Goal: Task Accomplishment & Management: Manage account settings

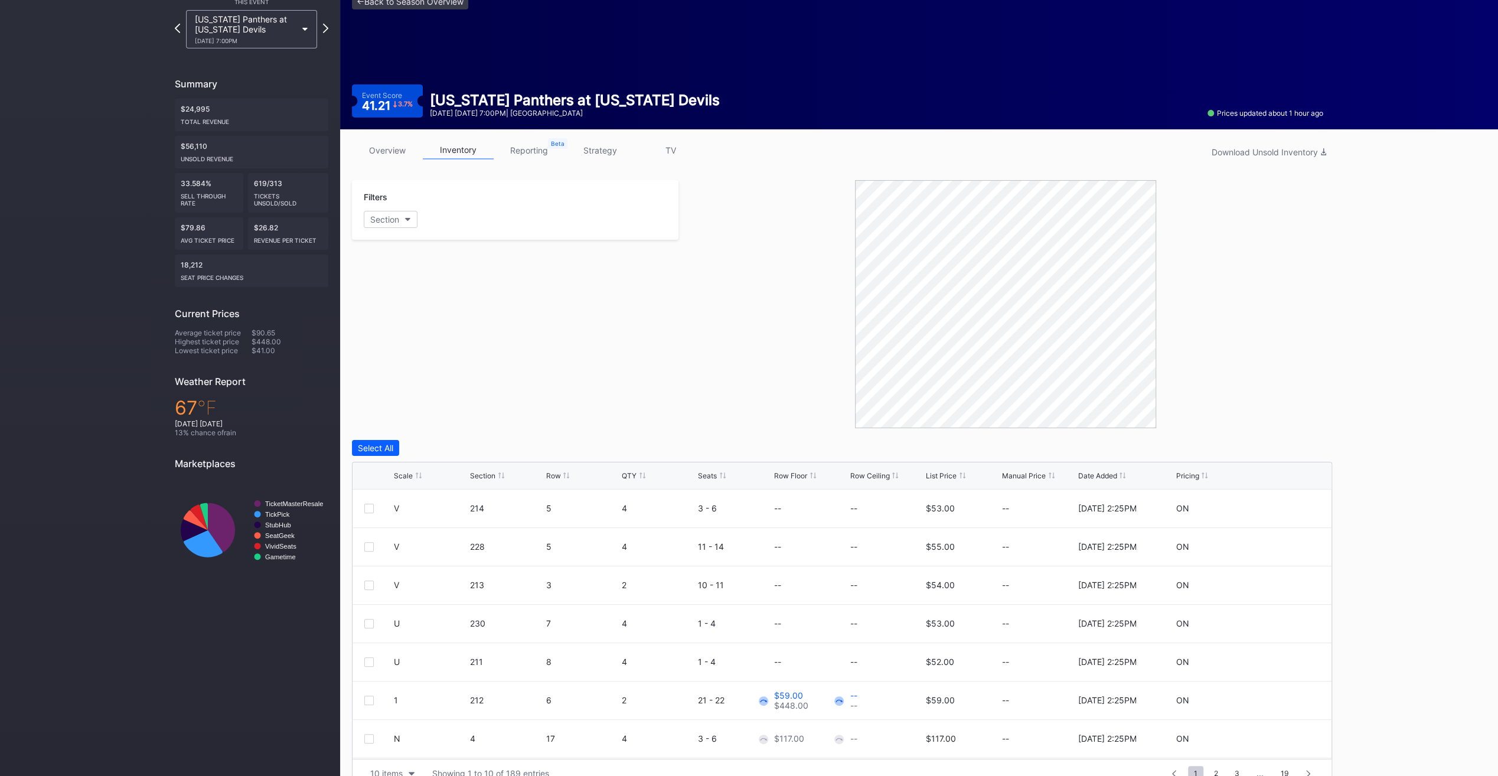
scroll to position [57, 0]
click at [931, 473] on div "List Price" at bounding box center [941, 474] width 31 height 9
click at [933, 473] on div "List Price" at bounding box center [941, 474] width 31 height 9
click at [411, 467] on div "Scale Section Row QTY Seats Row Floor Row Ceiling List Price Manual Price Date …" at bounding box center [841, 475] width 979 height 27
click at [413, 475] on div "Scale" at bounding box center [430, 474] width 73 height 9
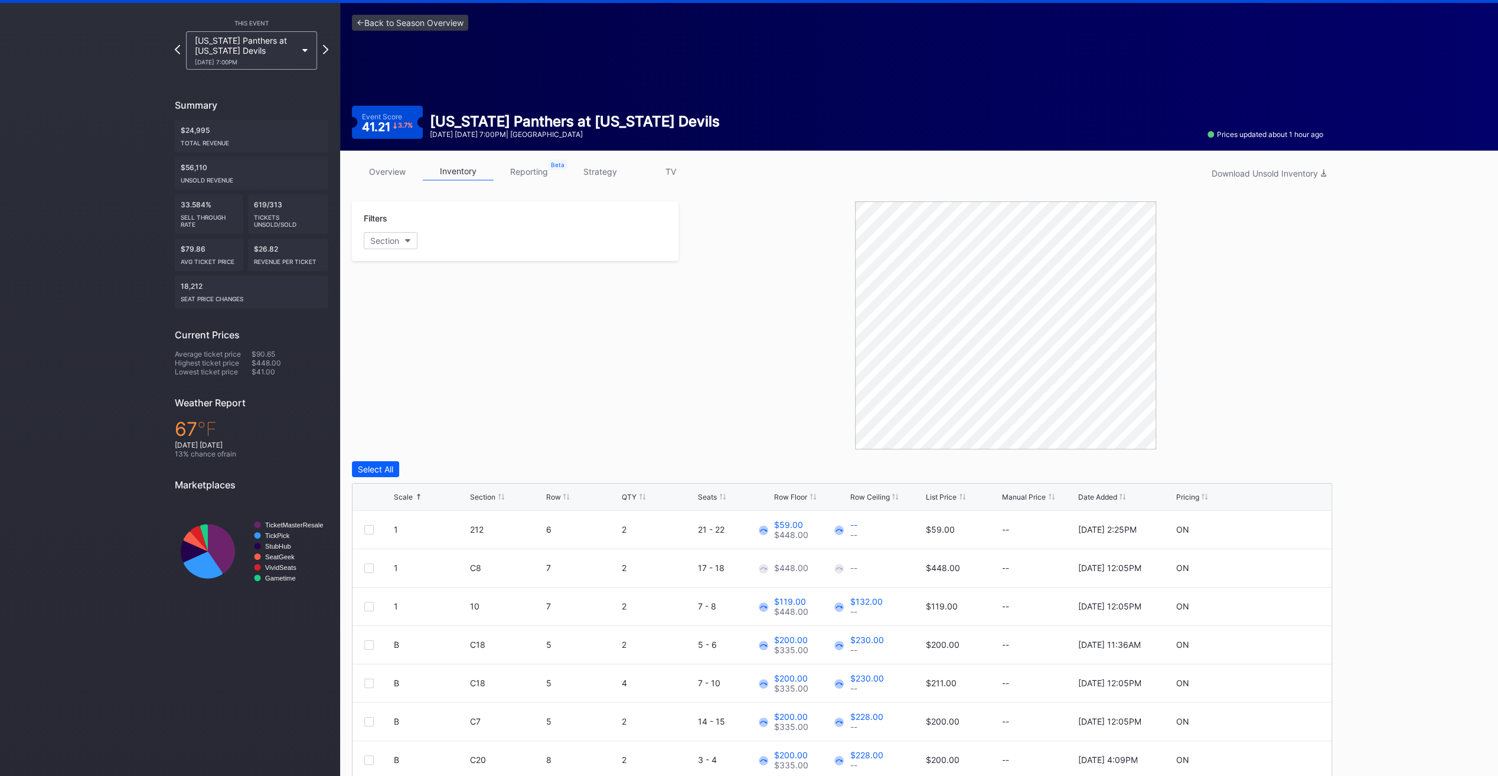
scroll to position [35, 0]
click at [429, 26] on link "<- Back to Season Overview" at bounding box center [410, 23] width 116 height 16
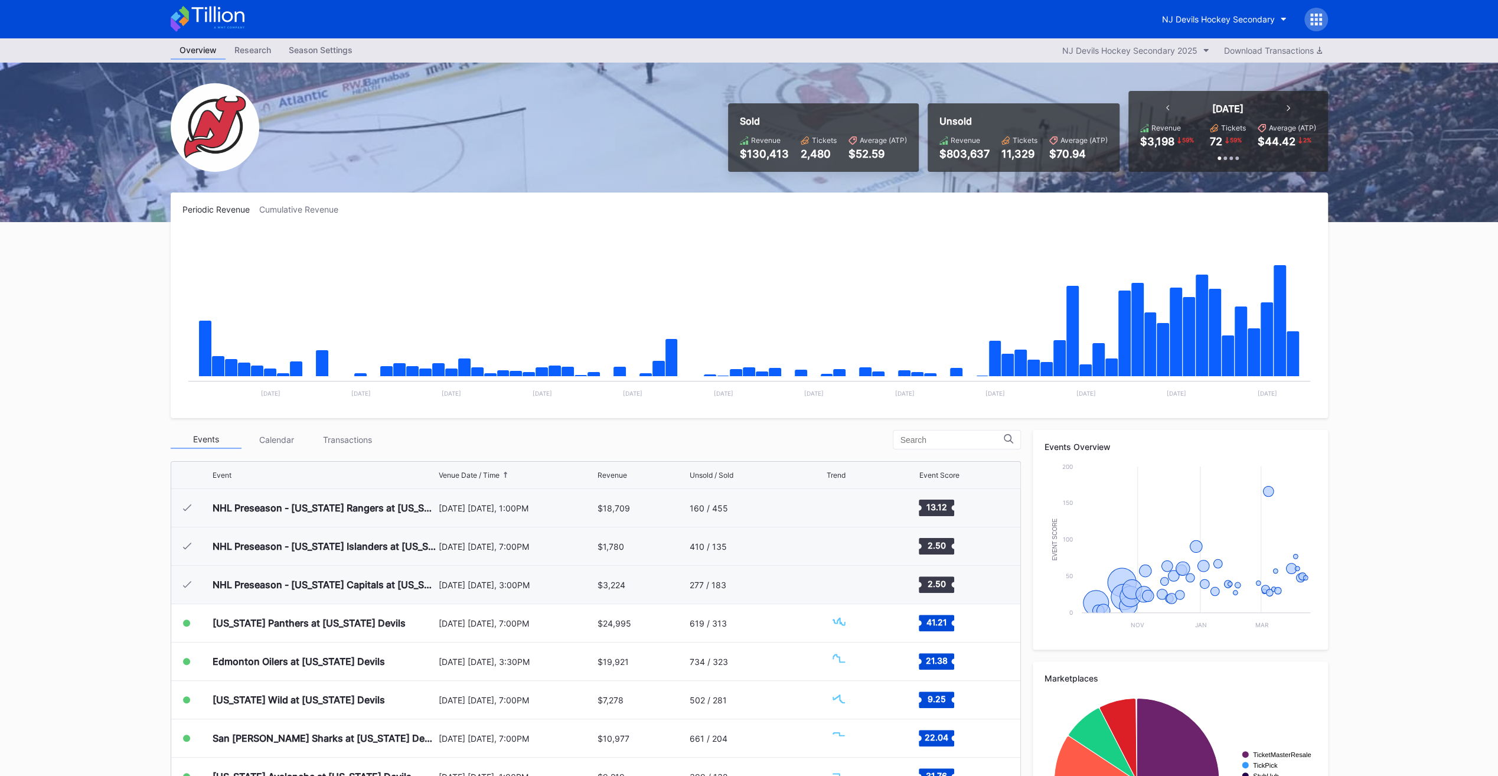
scroll to position [115, 0]
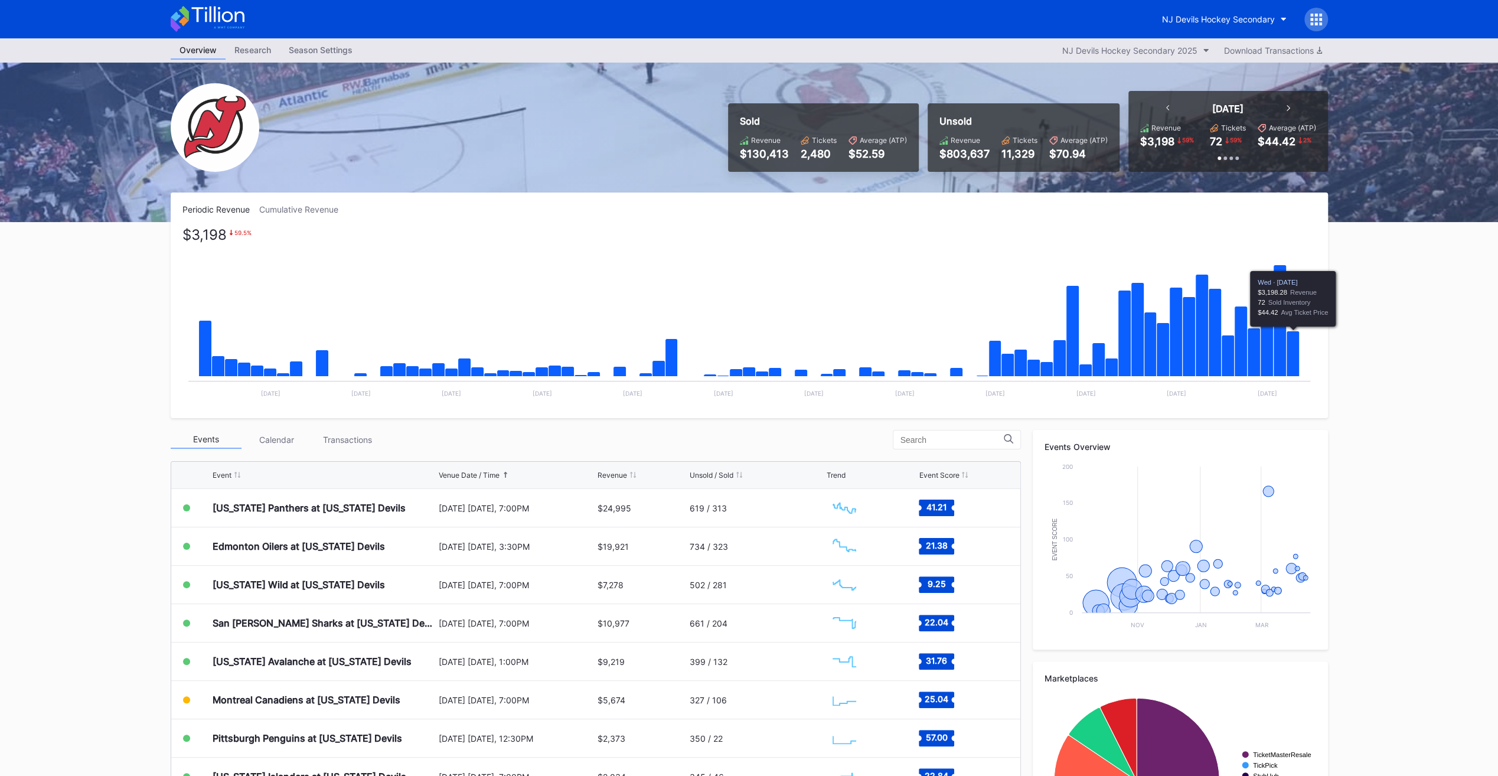
click at [1297, 335] on icon "Chart title" at bounding box center [1292, 353] width 13 height 45
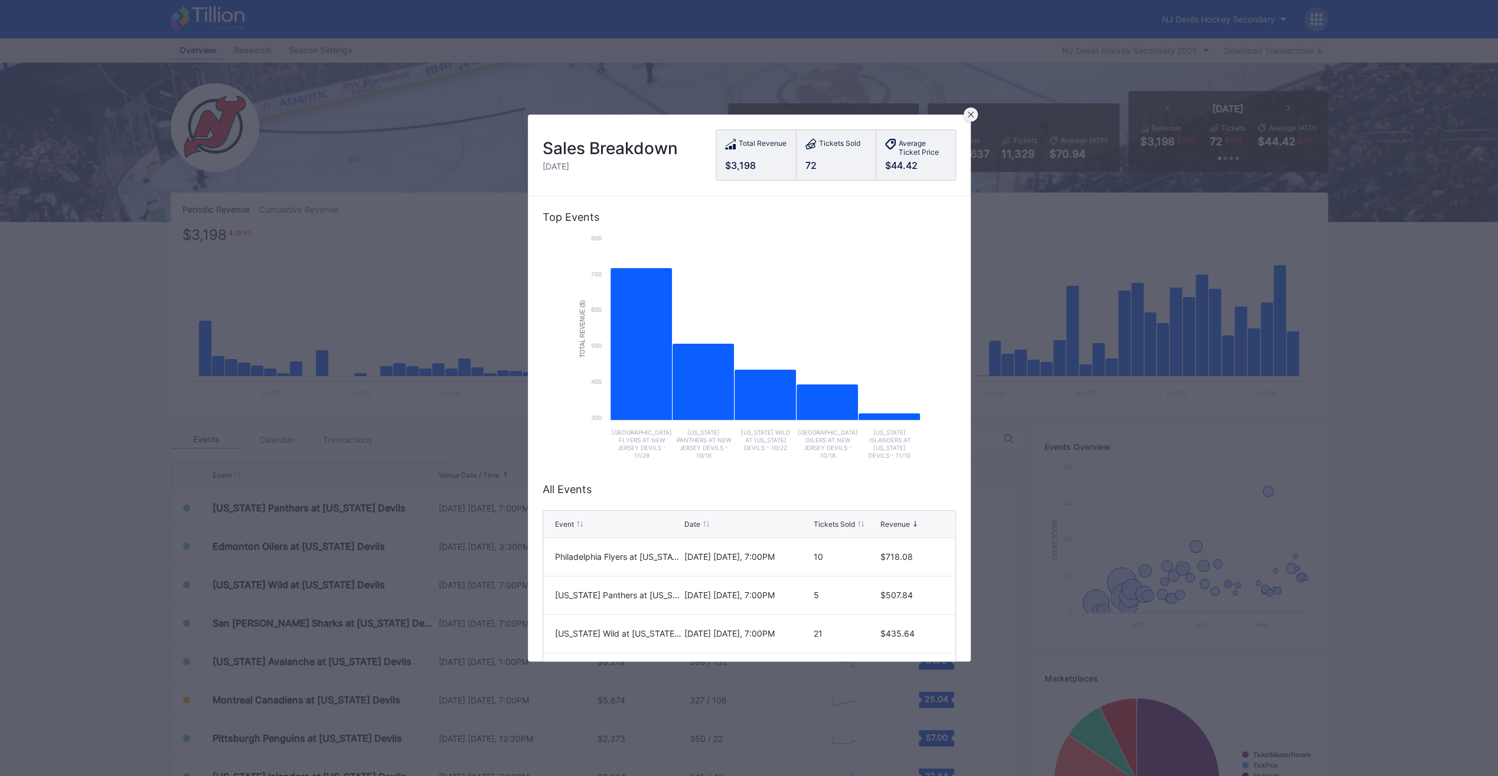
click at [969, 114] on icon at bounding box center [970, 115] width 6 height 6
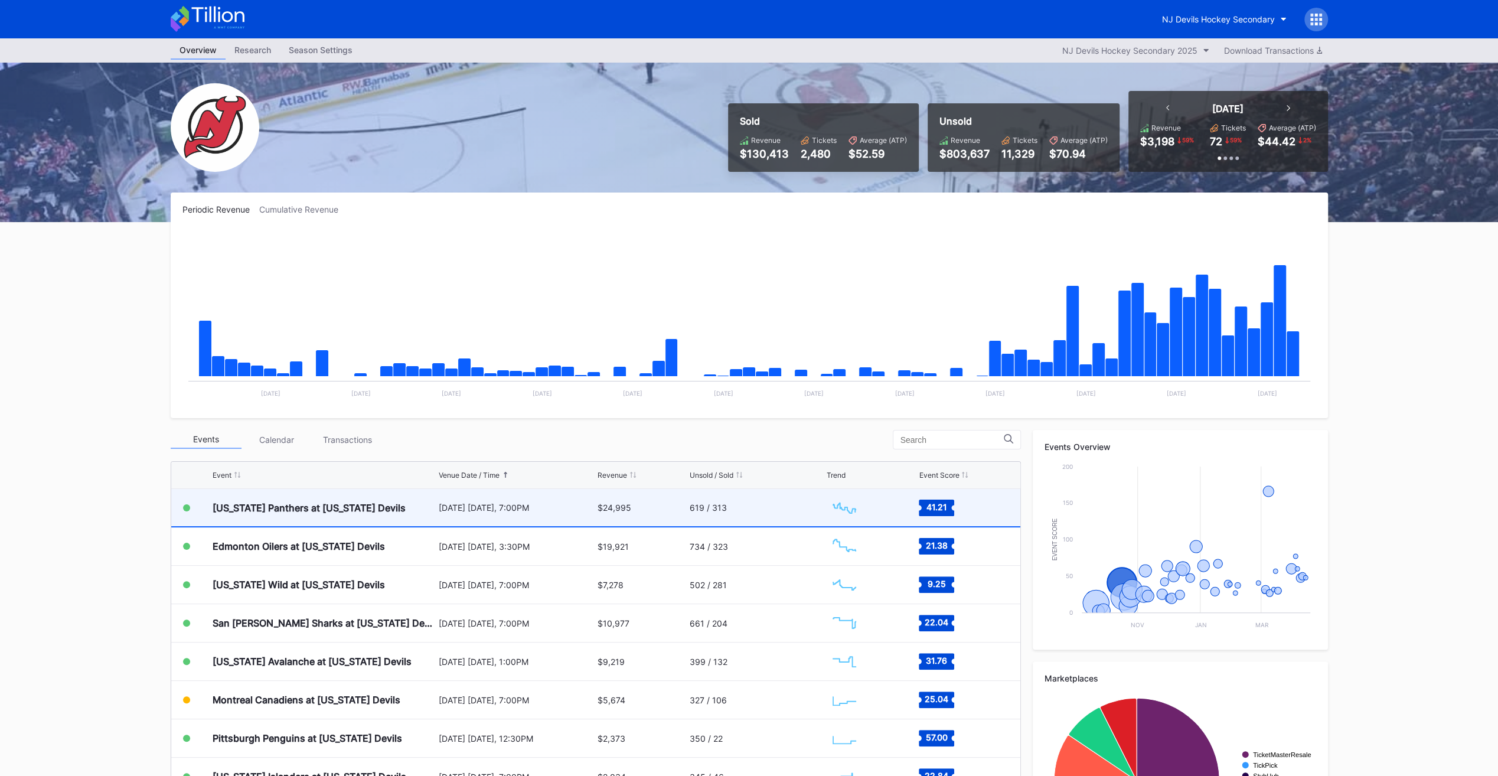
scroll to position [115, 0]
click at [204, 510] on div "Florida Panthers at New Jersey Devils October 16 Thursday, 7:00PM $24,995 619 /…" at bounding box center [595, 508] width 849 height 38
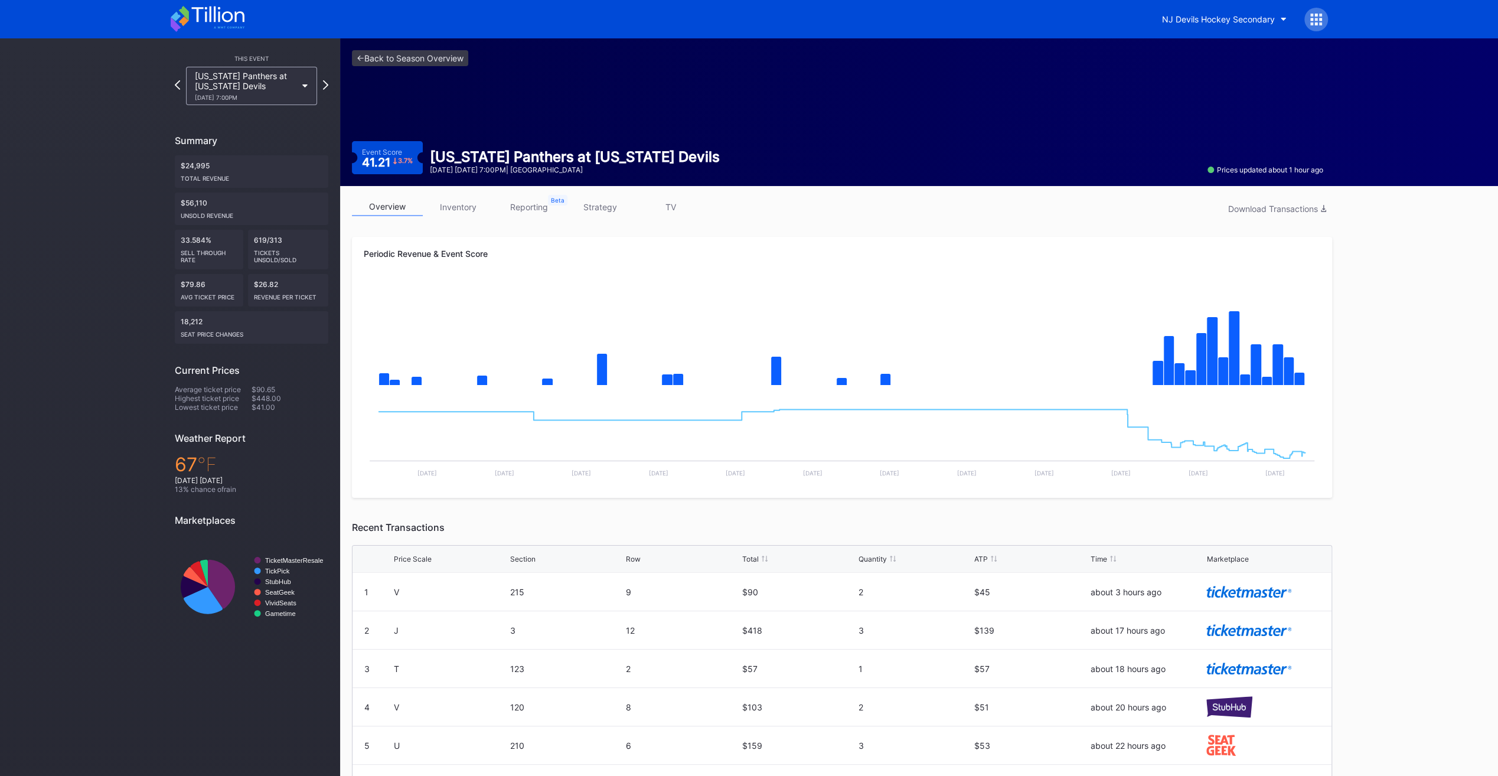
click at [451, 204] on link "inventory" at bounding box center [458, 207] width 71 height 18
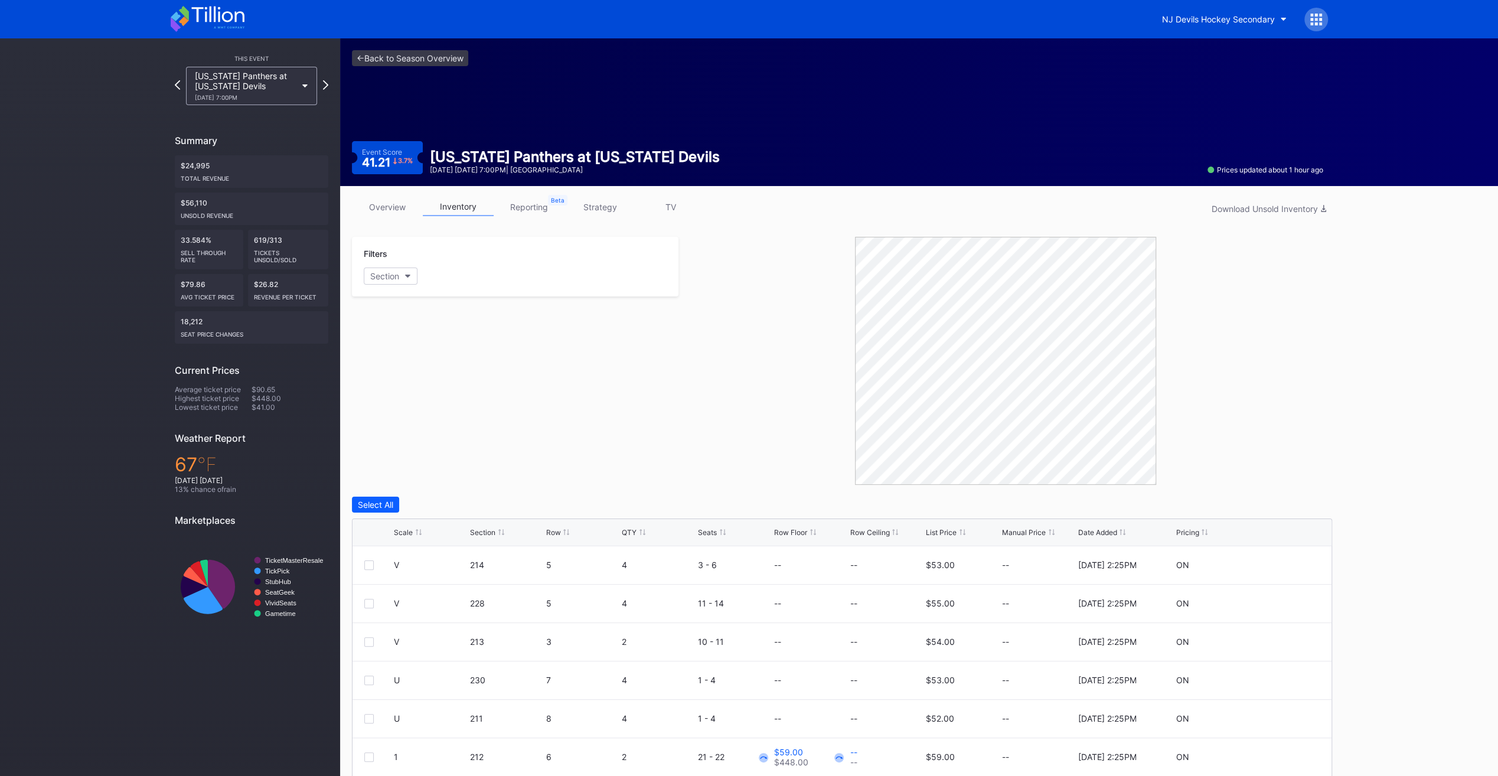
click at [933, 533] on div "List Price" at bounding box center [941, 532] width 31 height 9
click at [1231, 204] on div "Download Unsold Inventory" at bounding box center [1268, 209] width 115 height 10
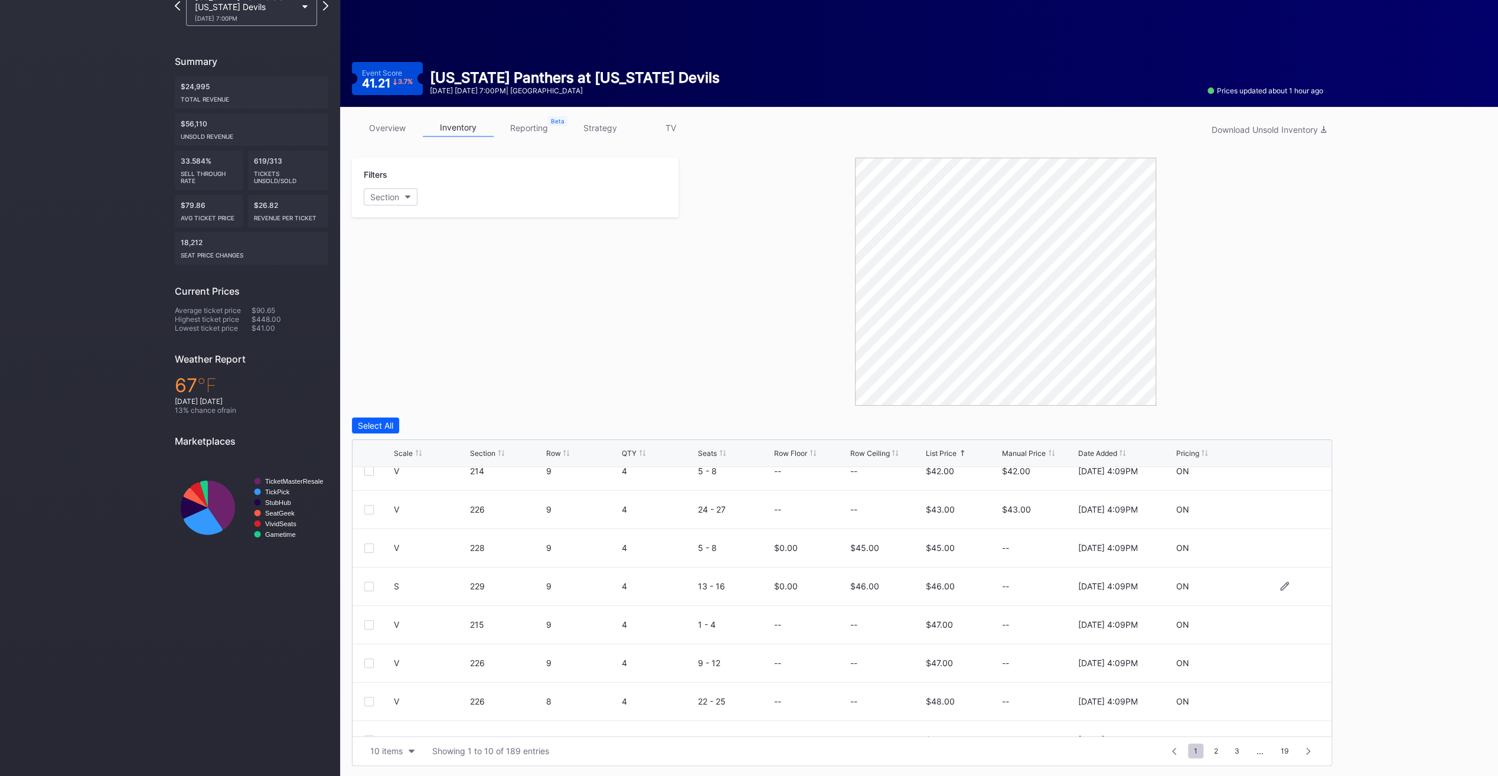
scroll to position [115, 0]
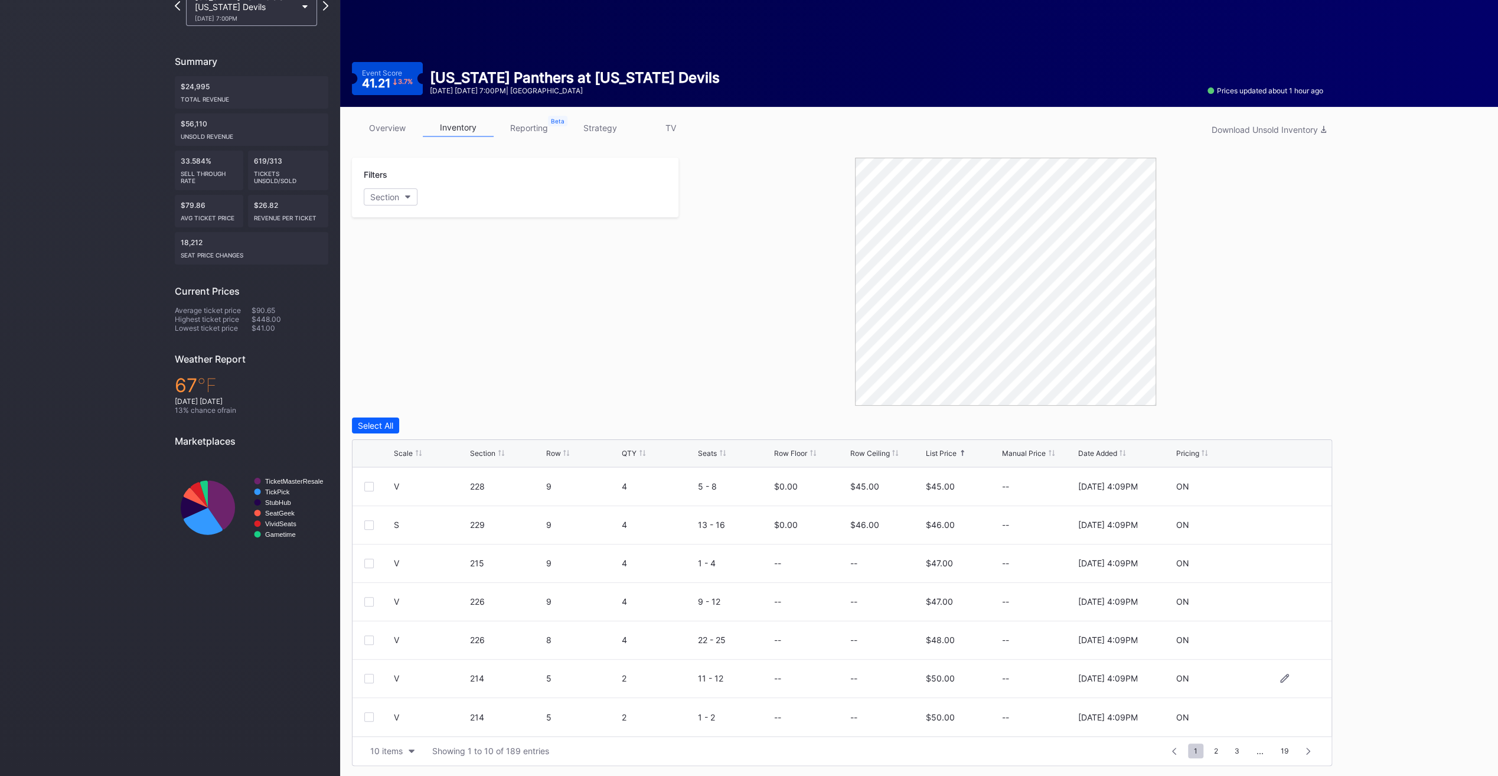
click at [879, 692] on div "--" at bounding box center [885, 678] width 73 height 38
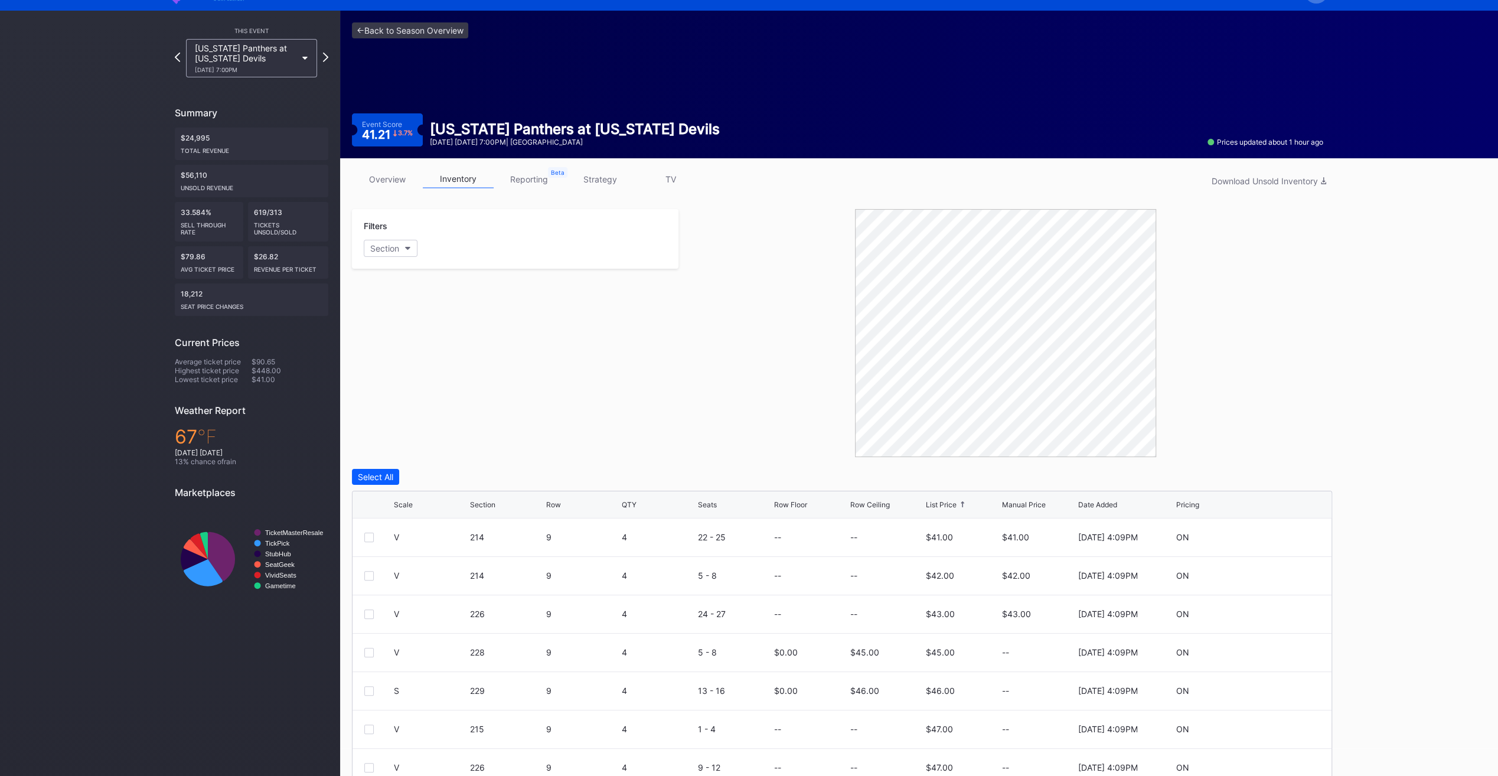
scroll to position [25, 0]
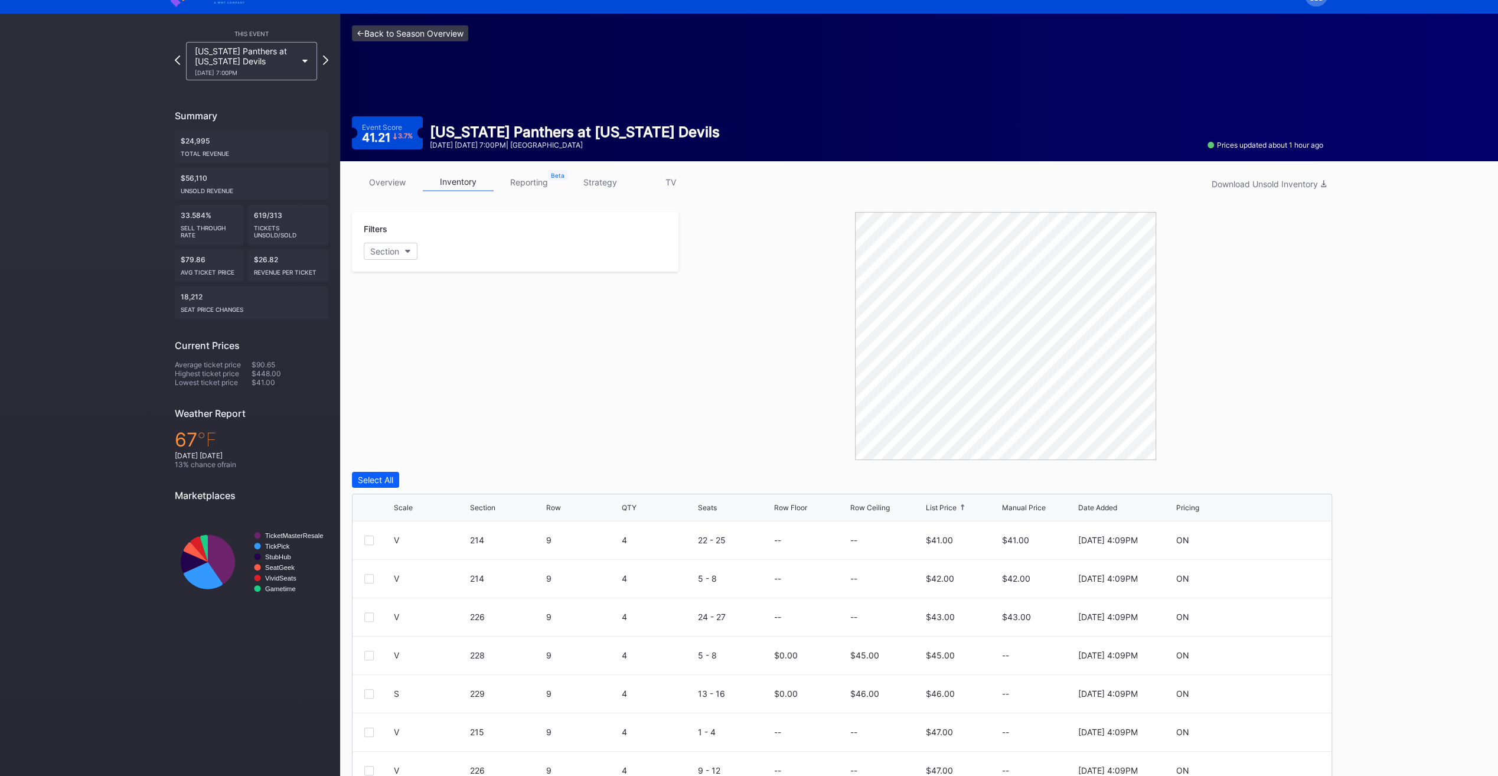
click at [384, 34] on link "<- Back to Season Overview" at bounding box center [410, 33] width 116 height 16
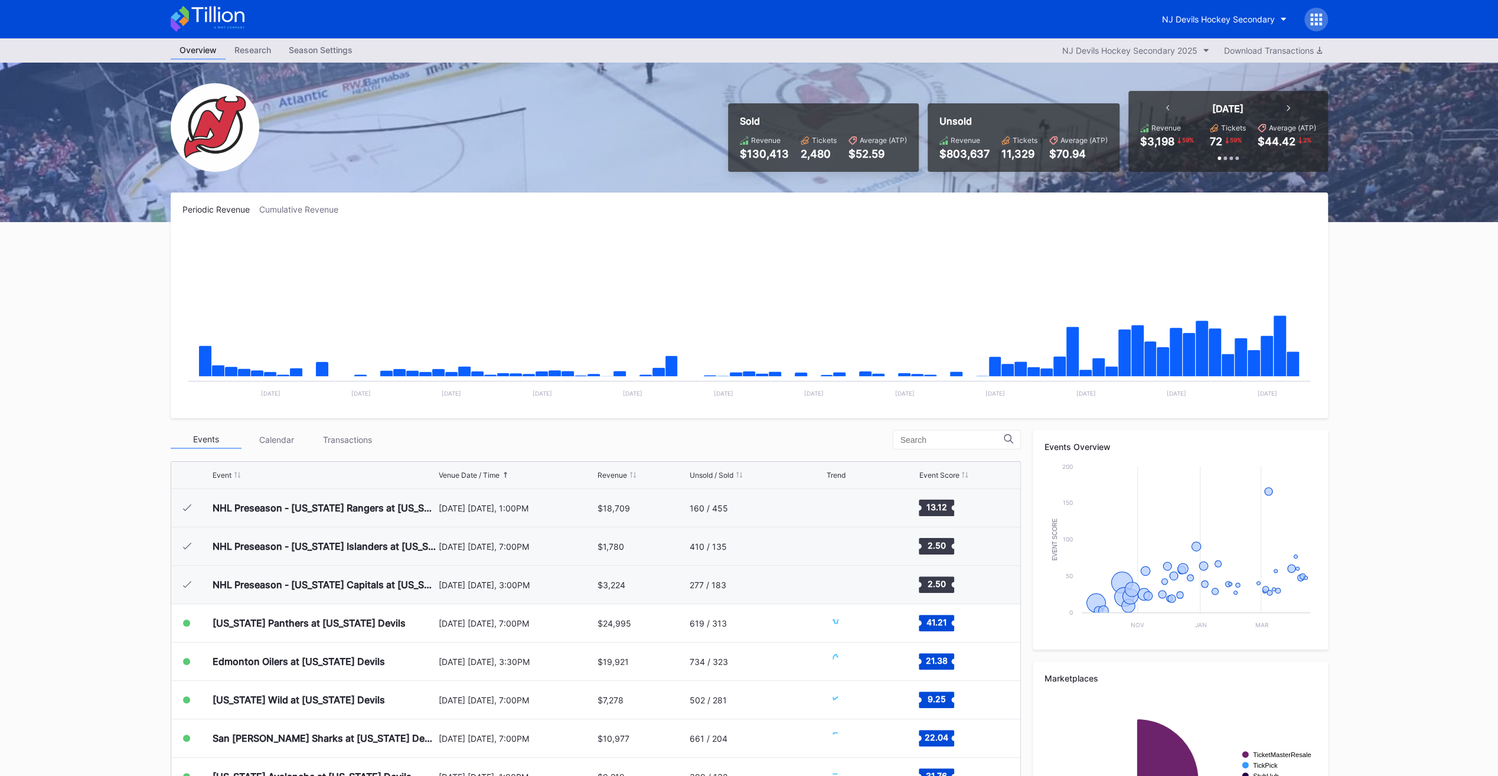
scroll to position [115, 0]
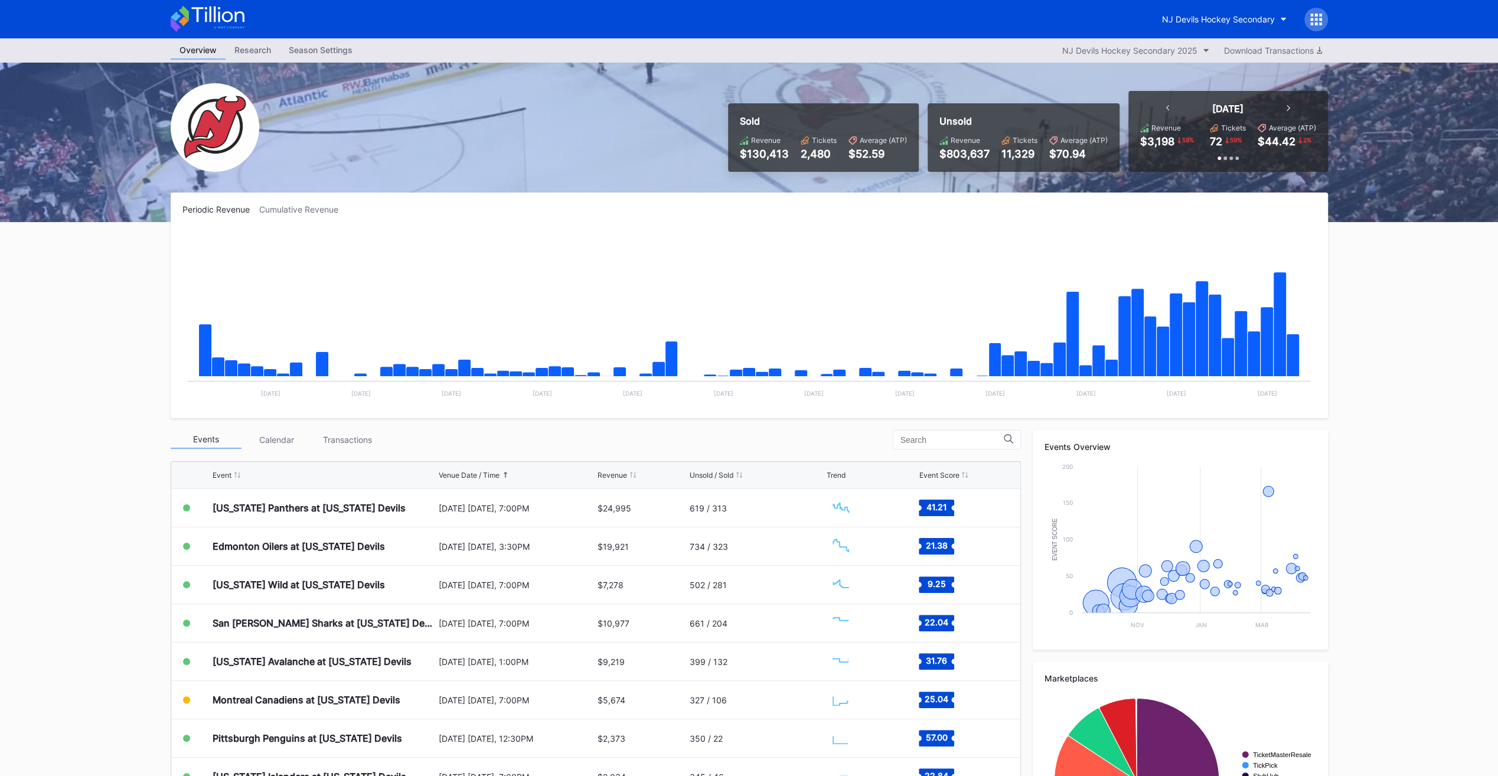
click at [320, 47] on div "Season Settings" at bounding box center [320, 49] width 81 height 17
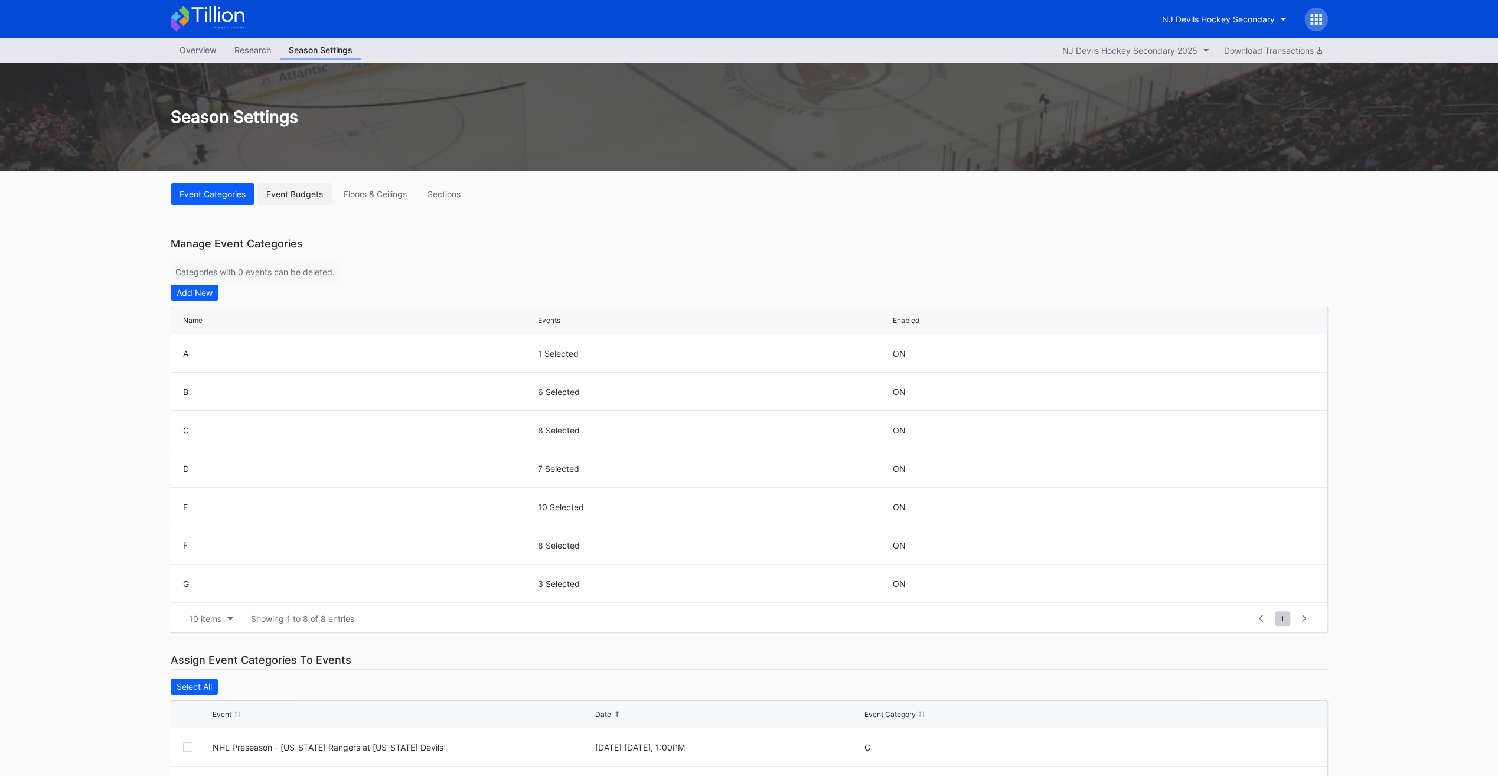
click at [315, 192] on div "Event Budgets" at bounding box center [294, 194] width 57 height 10
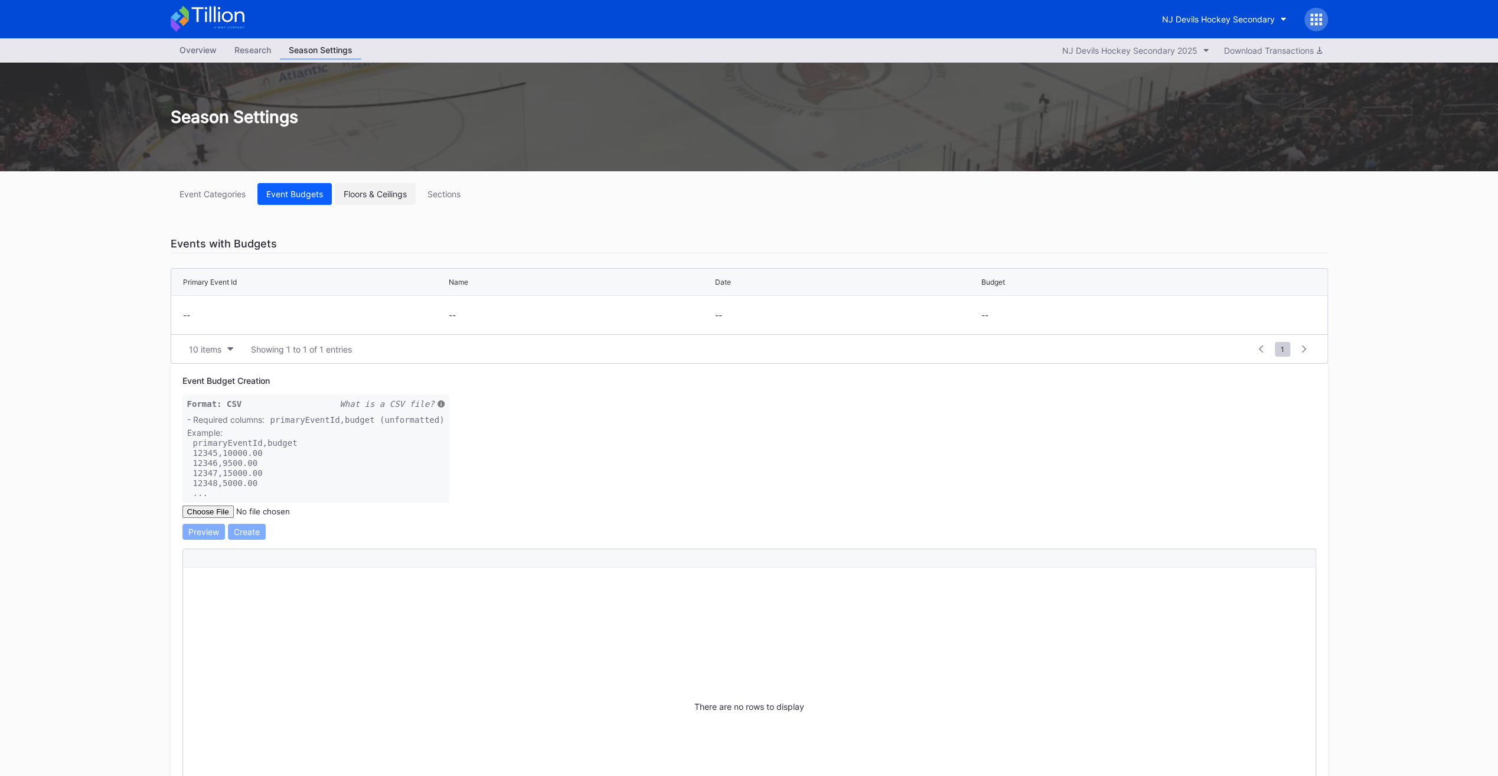
click at [366, 194] on div "Floors & Ceilings" at bounding box center [375, 194] width 63 height 10
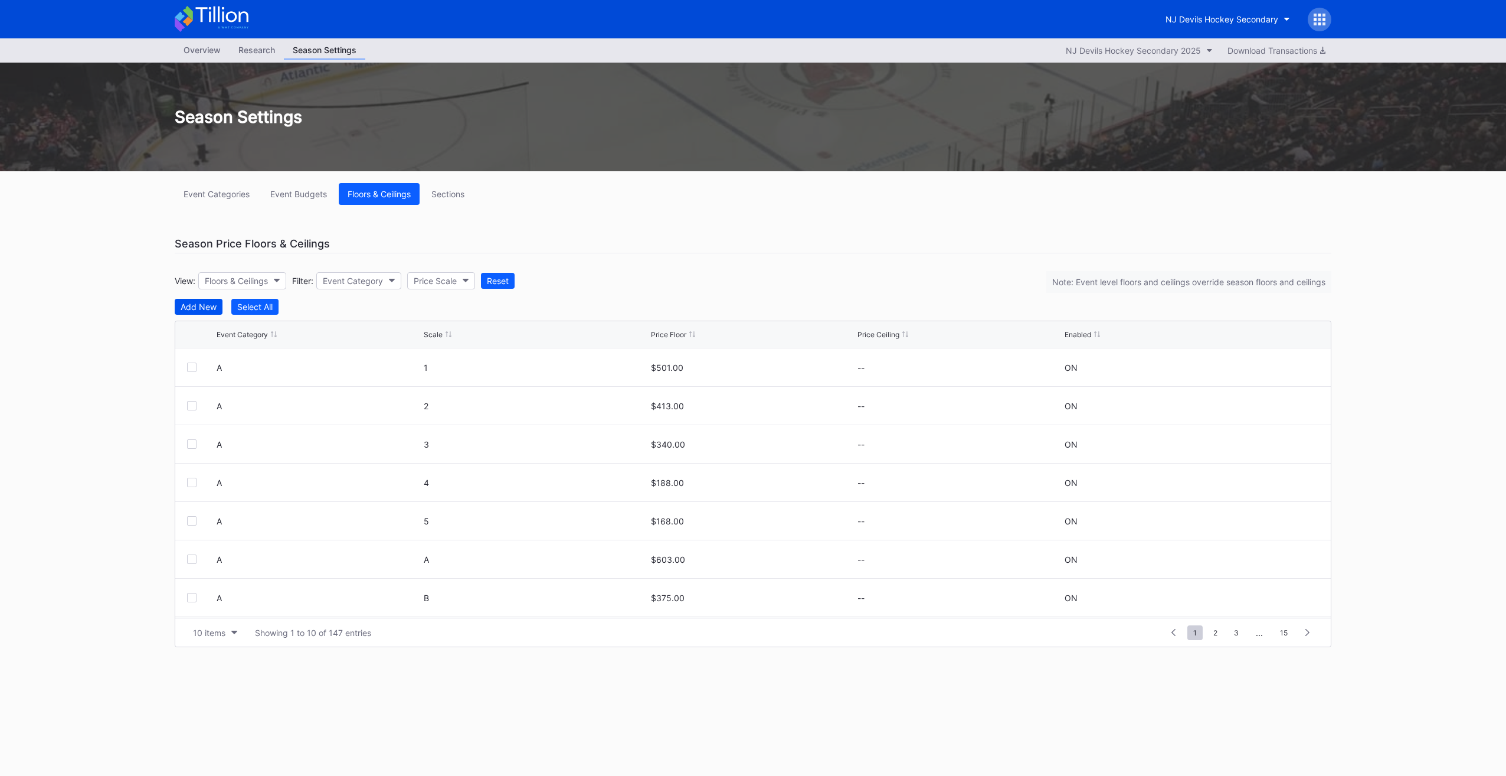
click at [205, 299] on button "Add New" at bounding box center [199, 307] width 48 height 16
click at [255, 368] on button "--" at bounding box center [319, 371] width 204 height 23
click at [243, 199] on button "Event Categories" at bounding box center [217, 194] width 84 height 22
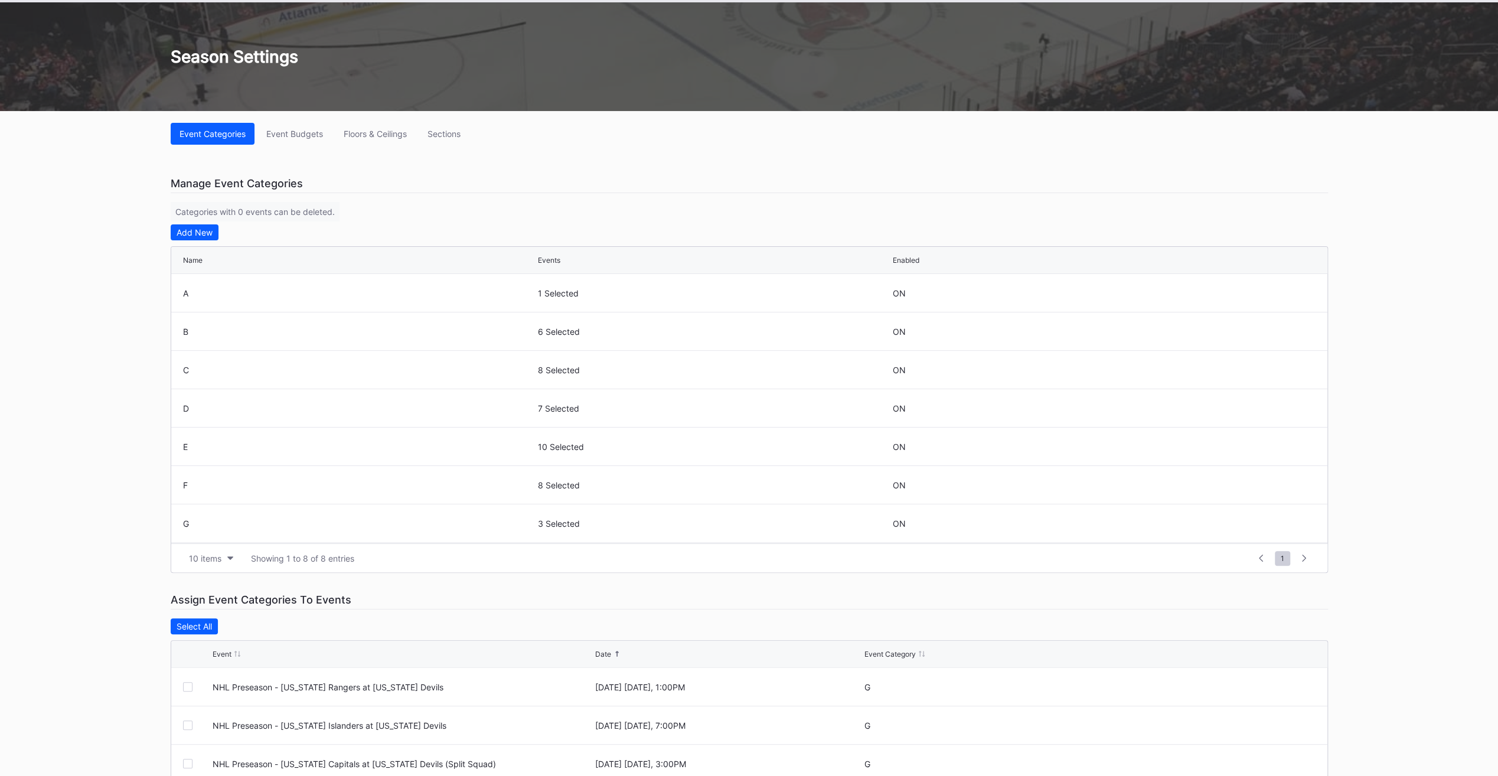
scroll to position [48, 0]
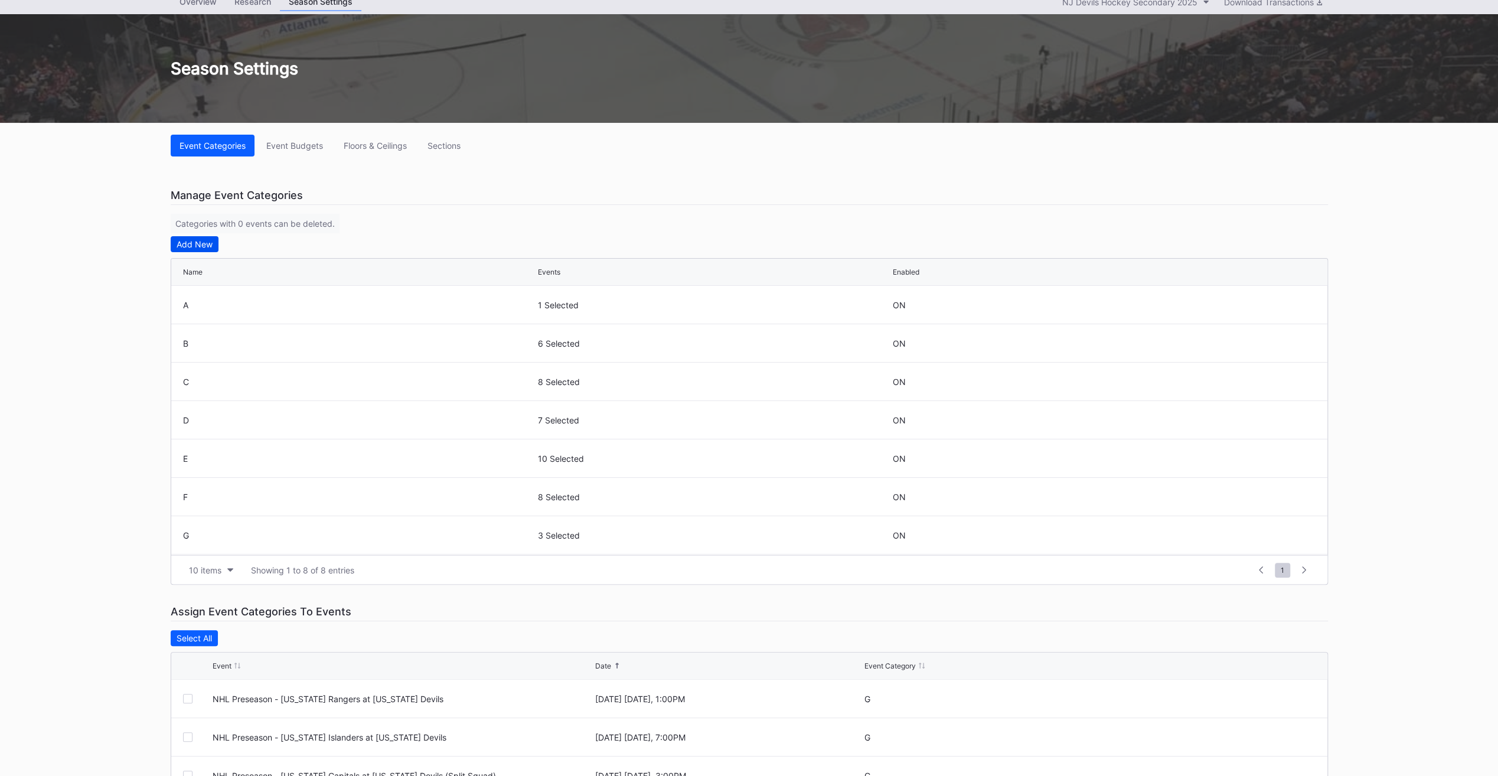
click at [194, 242] on div "Add New" at bounding box center [194, 244] width 36 height 10
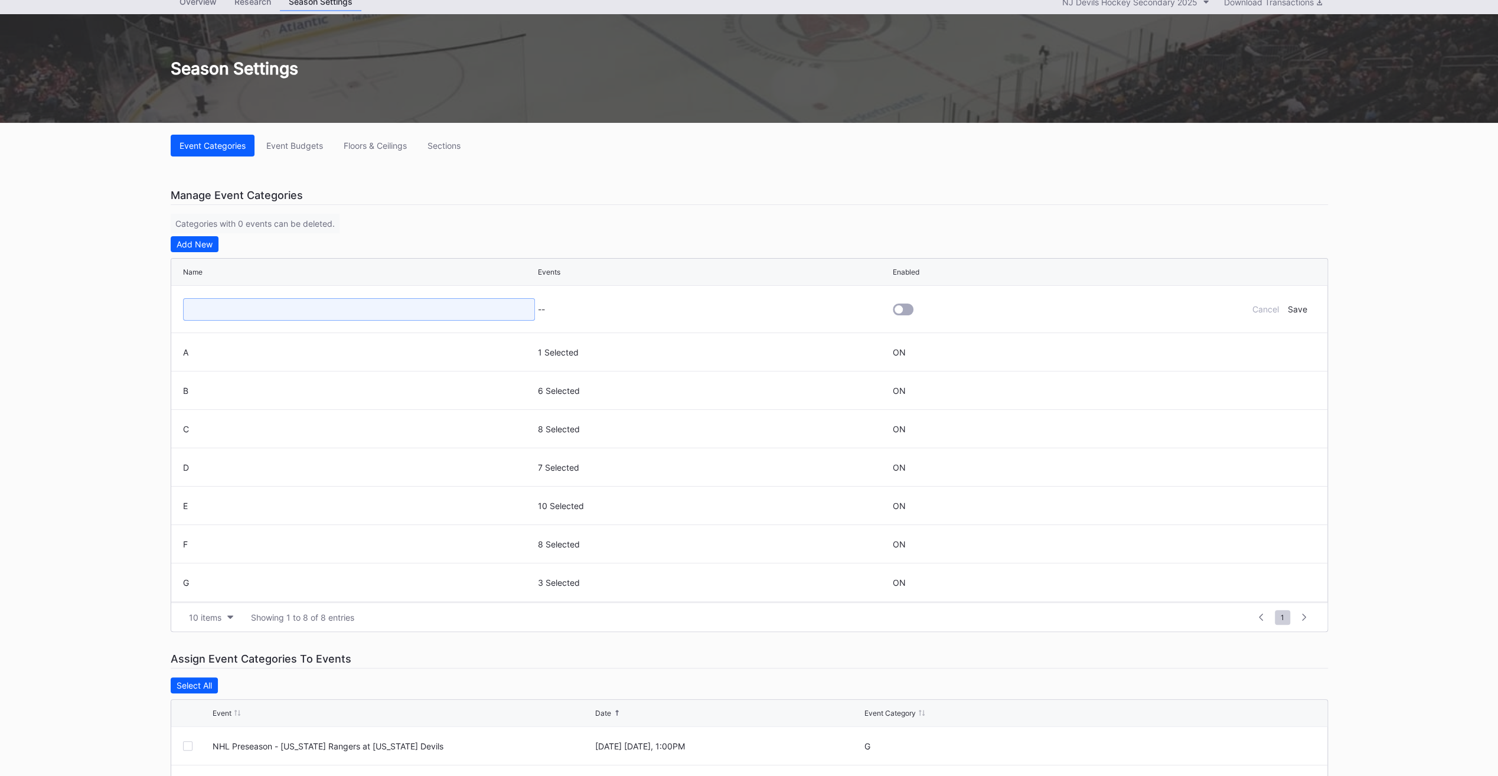
click at [219, 305] on input at bounding box center [359, 309] width 352 height 22
type input "Florida 10.16"
click at [904, 309] on div at bounding box center [902, 309] width 21 height 12
click at [572, 310] on div "--" at bounding box center [714, 309] width 352 height 10
click at [1291, 308] on div "Save" at bounding box center [1296, 309] width 19 height 10
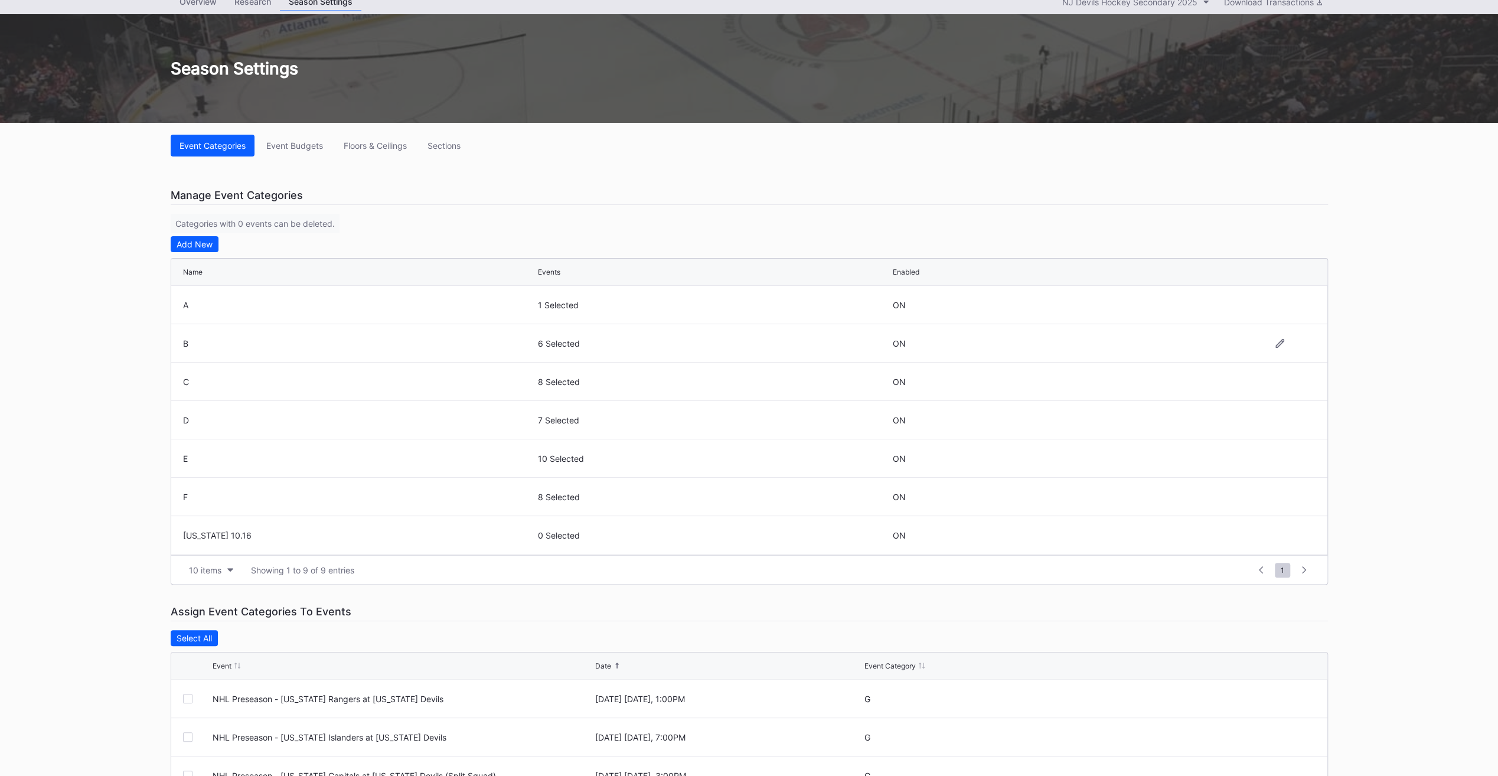
scroll to position [76, 0]
click at [1255, 456] on div at bounding box center [1279, 459] width 71 height 9
click at [1266, 458] on icon at bounding box center [1270, 459] width 9 height 9
click at [563, 459] on div "0 Selected" at bounding box center [714, 464] width 352 height 10
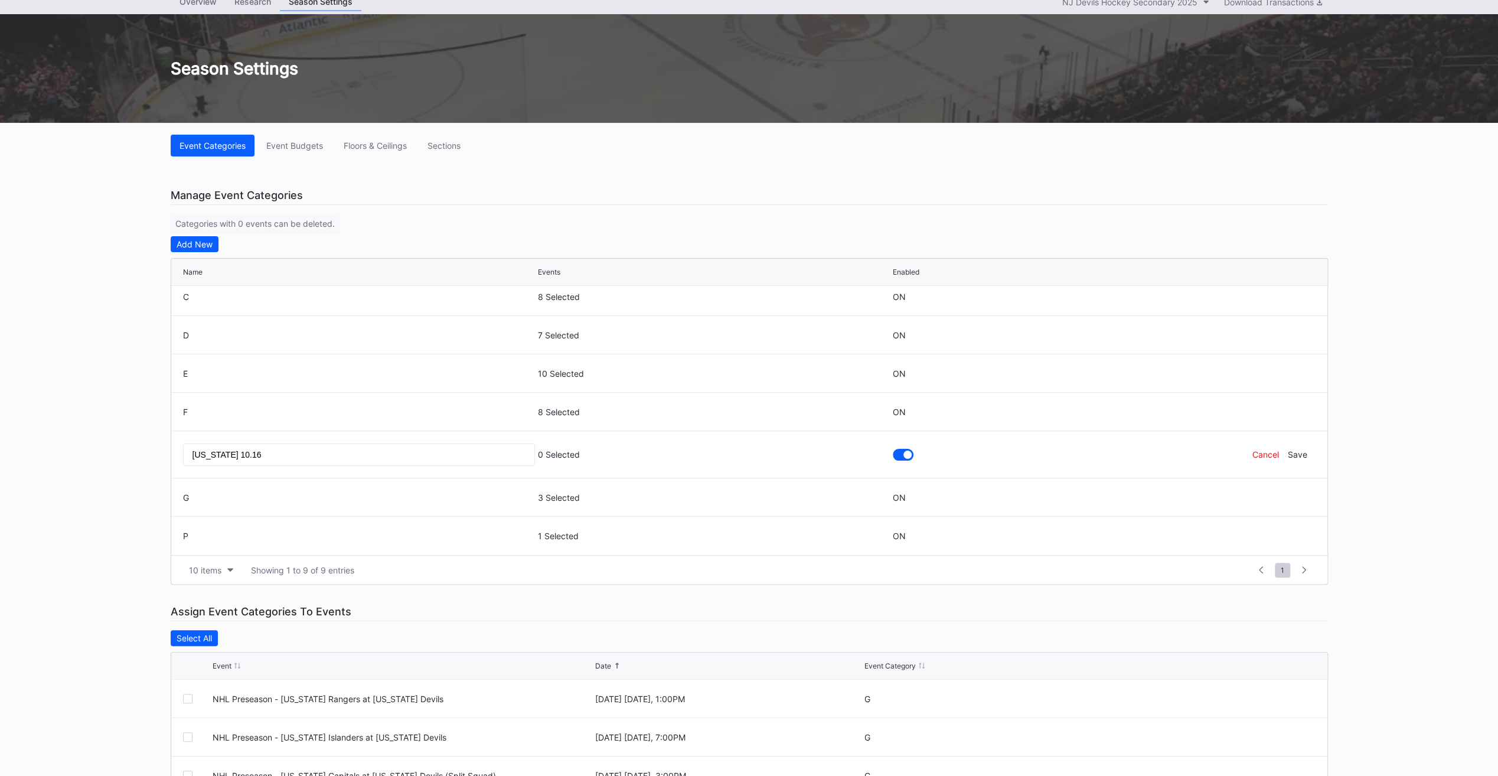
click at [1252, 456] on div "Cancel" at bounding box center [1265, 454] width 27 height 10
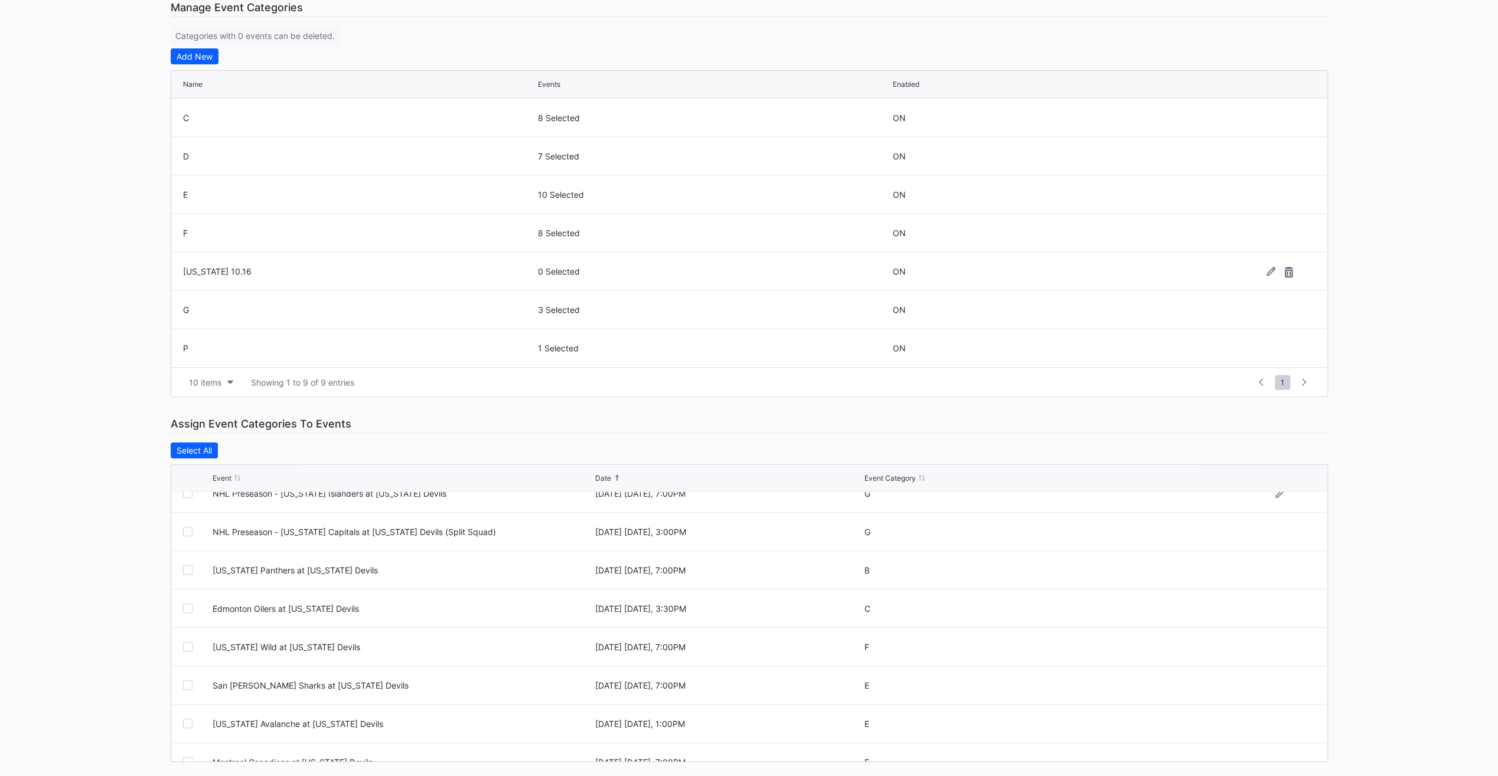
scroll to position [55, 0]
click at [191, 566] on div at bounding box center [187, 570] width 9 height 9
click at [1275, 571] on icon at bounding box center [1279, 571] width 9 height 9
click at [1169, 576] on button "B" at bounding box center [1054, 575] width 380 height 23
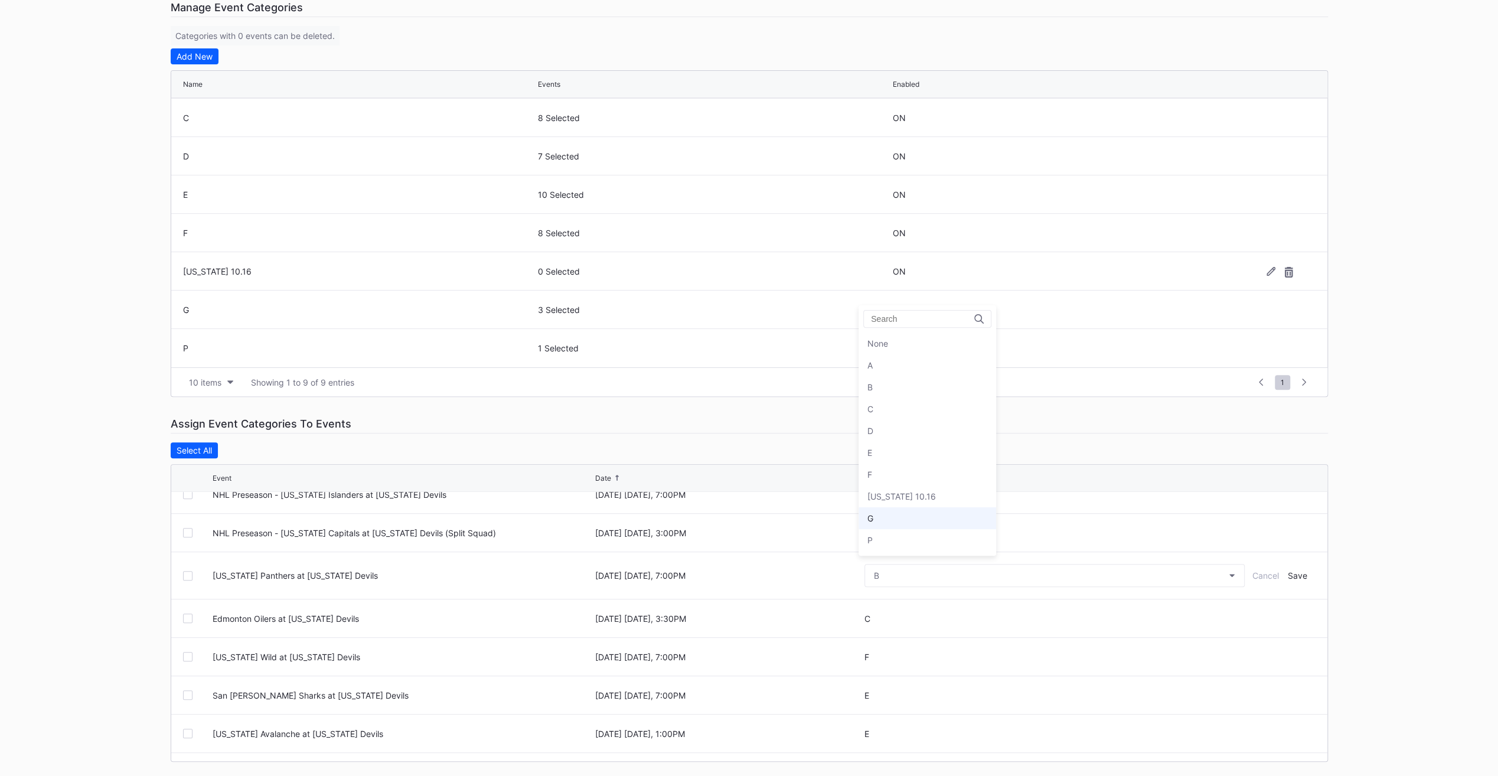
click at [938, 509] on div "G" at bounding box center [927, 518] width 138 height 22
click at [917, 575] on button "G" at bounding box center [1054, 575] width 380 height 23
click at [957, 498] on div "Florida 10.16" at bounding box center [927, 496] width 138 height 22
click at [1288, 571] on div "Save" at bounding box center [1296, 575] width 19 height 10
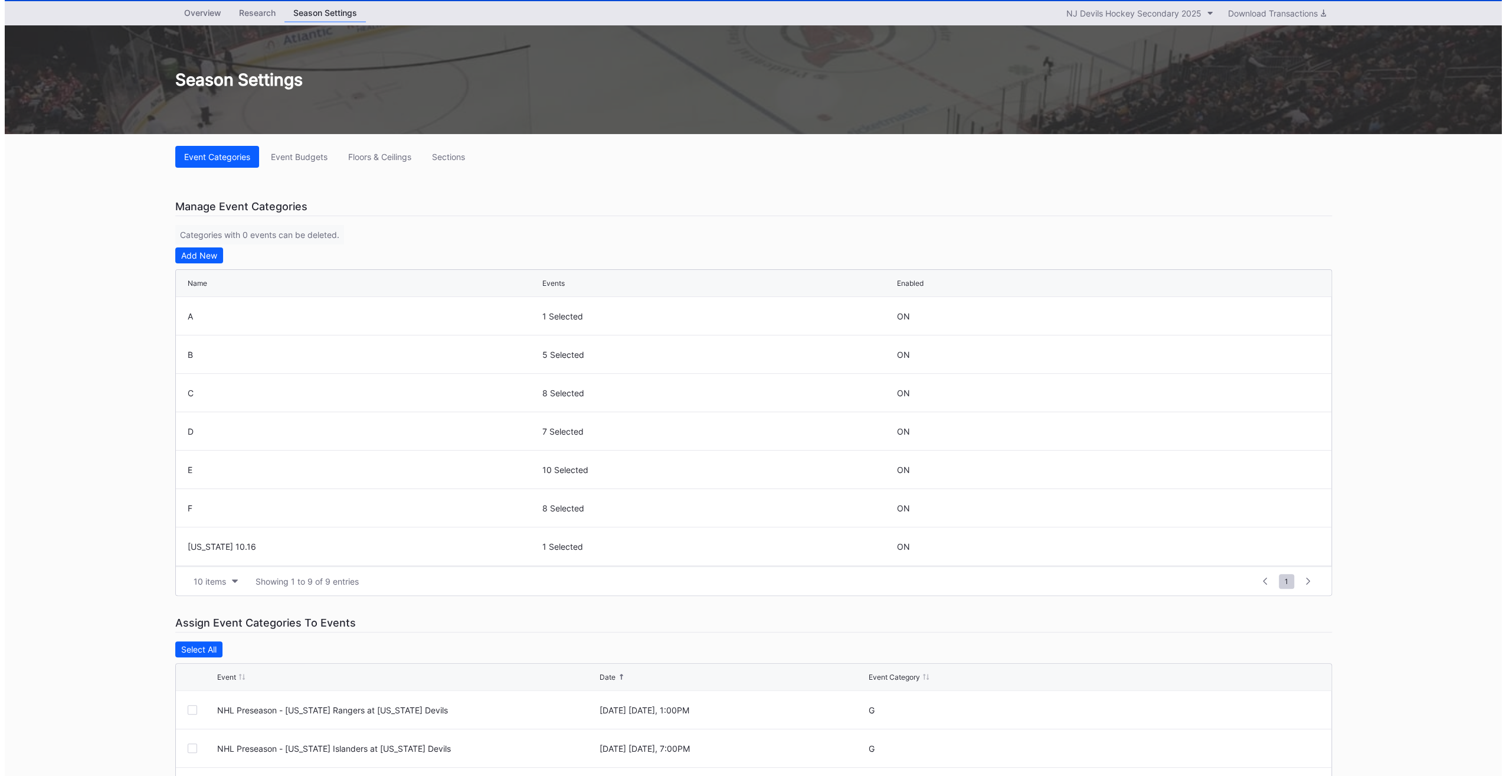
scroll to position [0, 0]
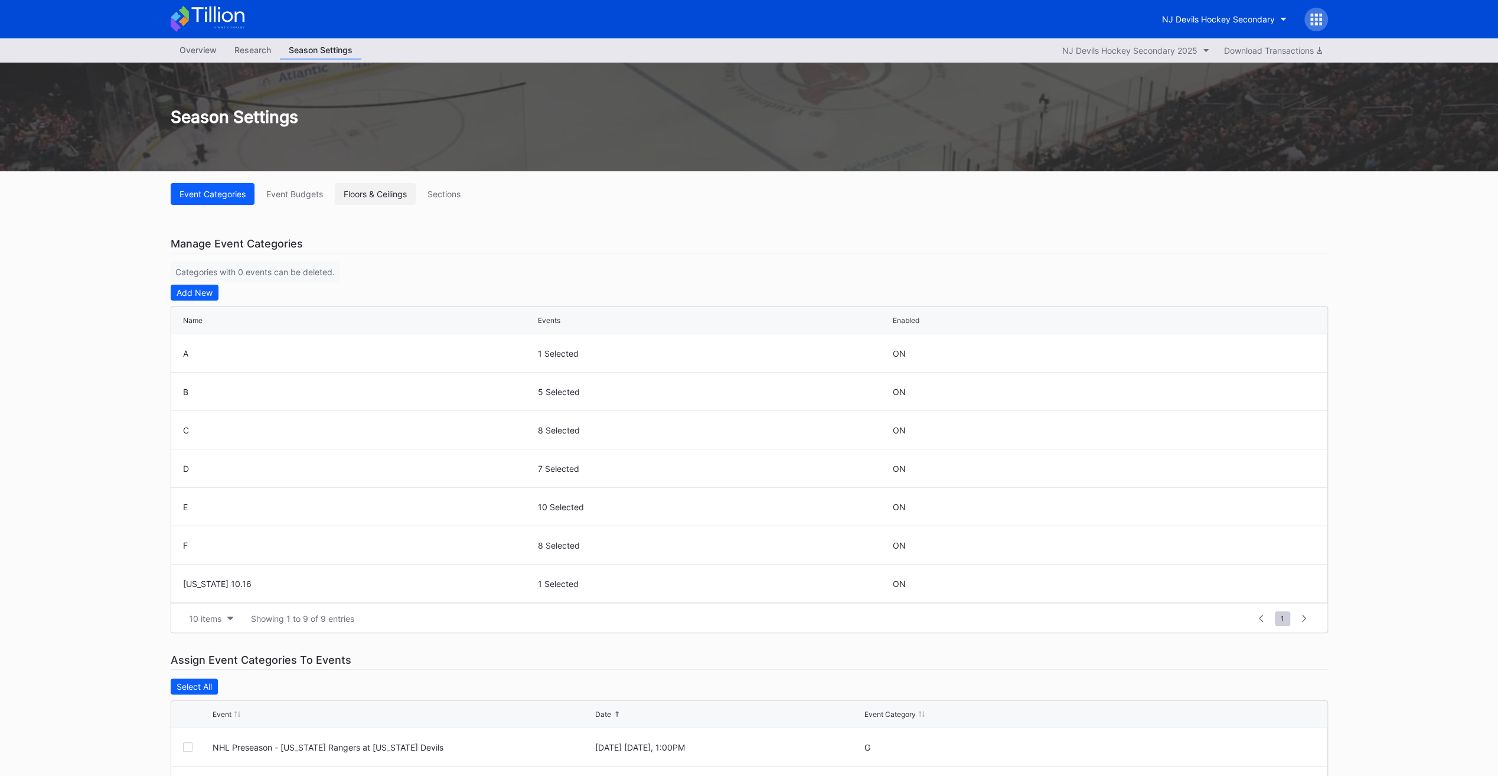
click at [361, 197] on div "Floors & Ceilings" at bounding box center [375, 194] width 63 height 10
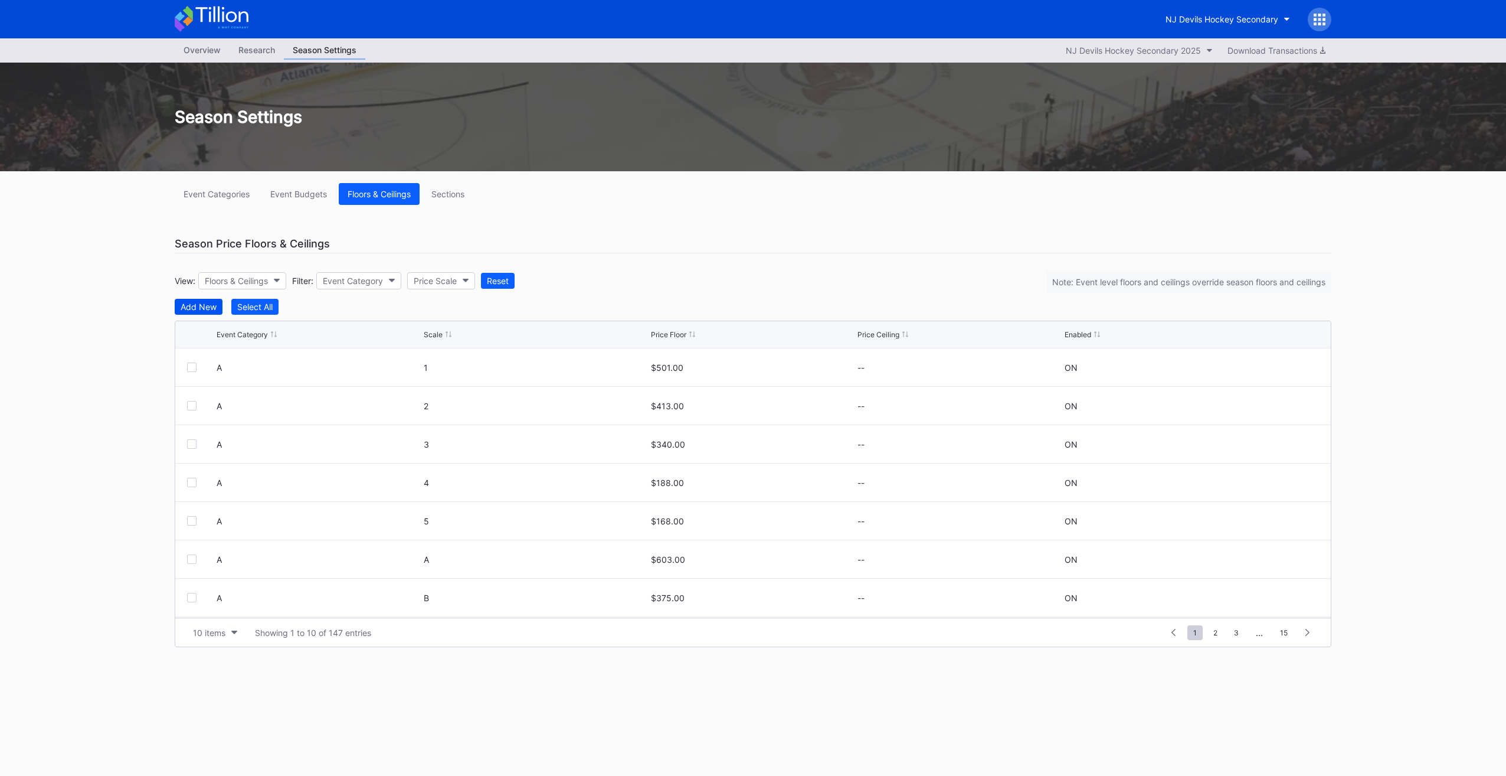
click at [201, 302] on div "Add New" at bounding box center [199, 307] width 36 height 10
click at [254, 374] on button "--" at bounding box center [319, 371] width 204 height 23
click at [280, 548] on div "Florida 10.16" at bounding box center [286, 556] width 138 height 22
click at [442, 381] on button "--" at bounding box center [536, 371] width 224 height 23
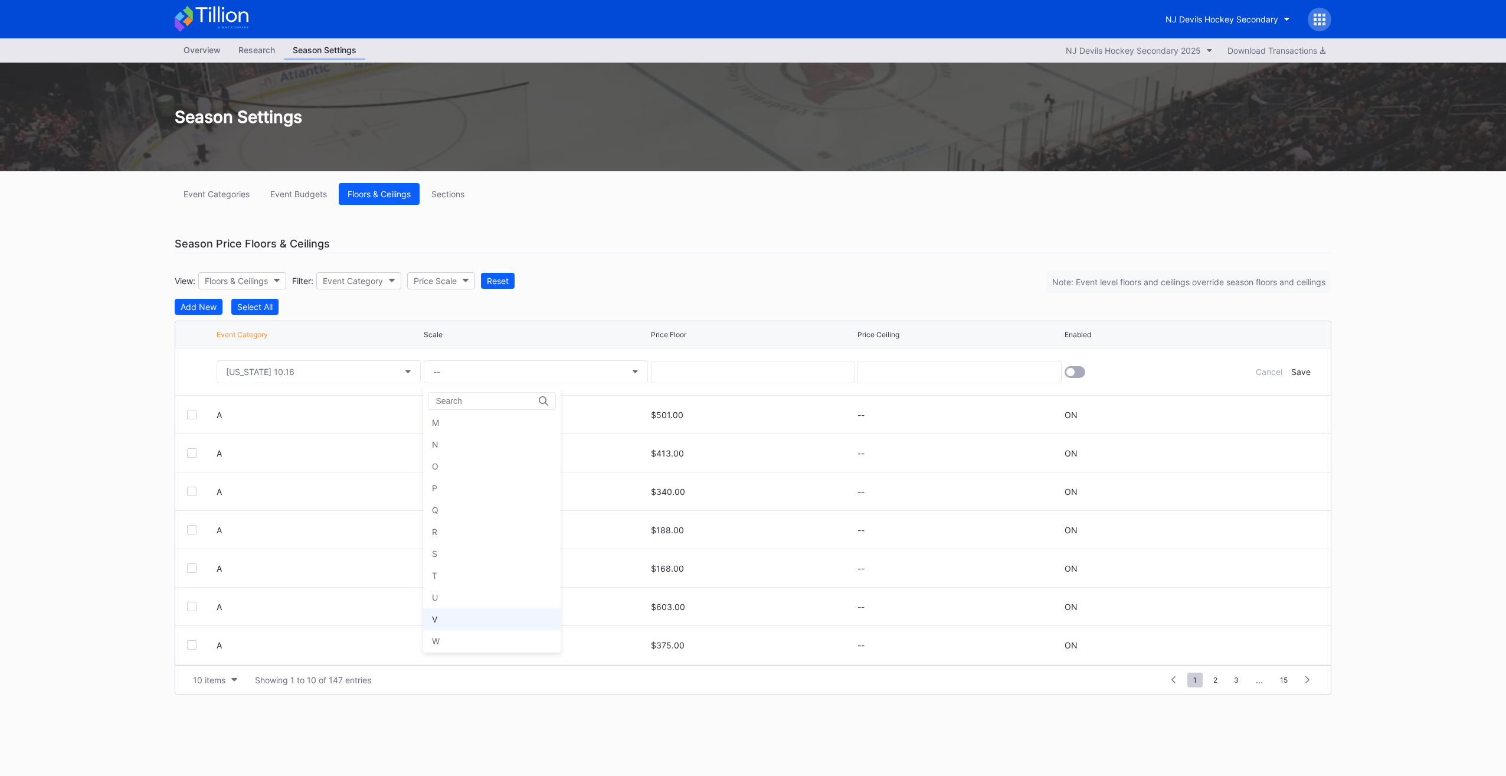
click at [468, 614] on div "V" at bounding box center [492, 619] width 138 height 22
click at [724, 367] on input at bounding box center [753, 372] width 204 height 22
type input "0"
click at [907, 378] on input at bounding box center [960, 372] width 204 height 22
type input "46"
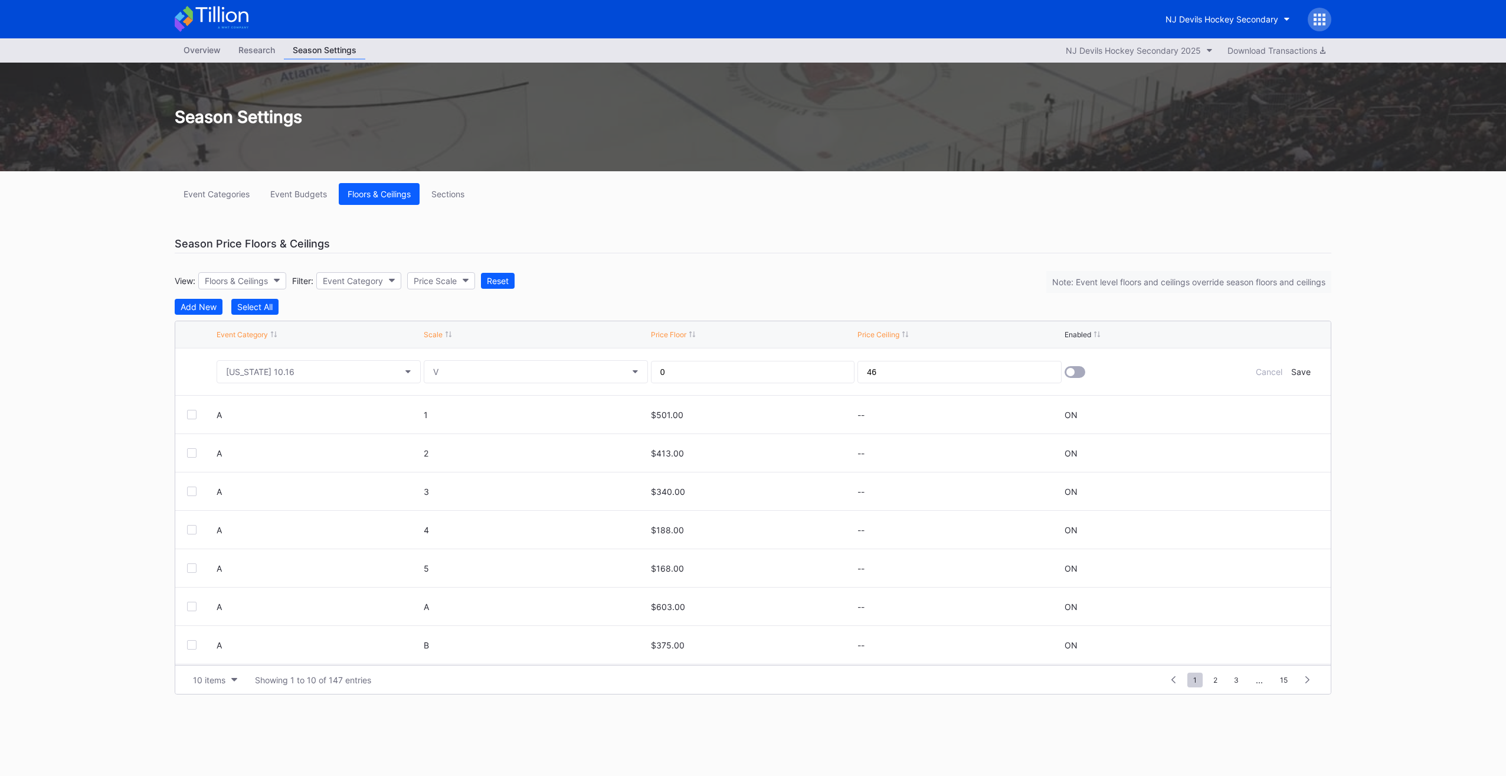
click at [1071, 370] on div at bounding box center [1071, 372] width 8 height 8
click at [1302, 367] on div "Save" at bounding box center [1300, 372] width 19 height 10
click at [259, 334] on div "Event Category" at bounding box center [242, 334] width 51 height 9
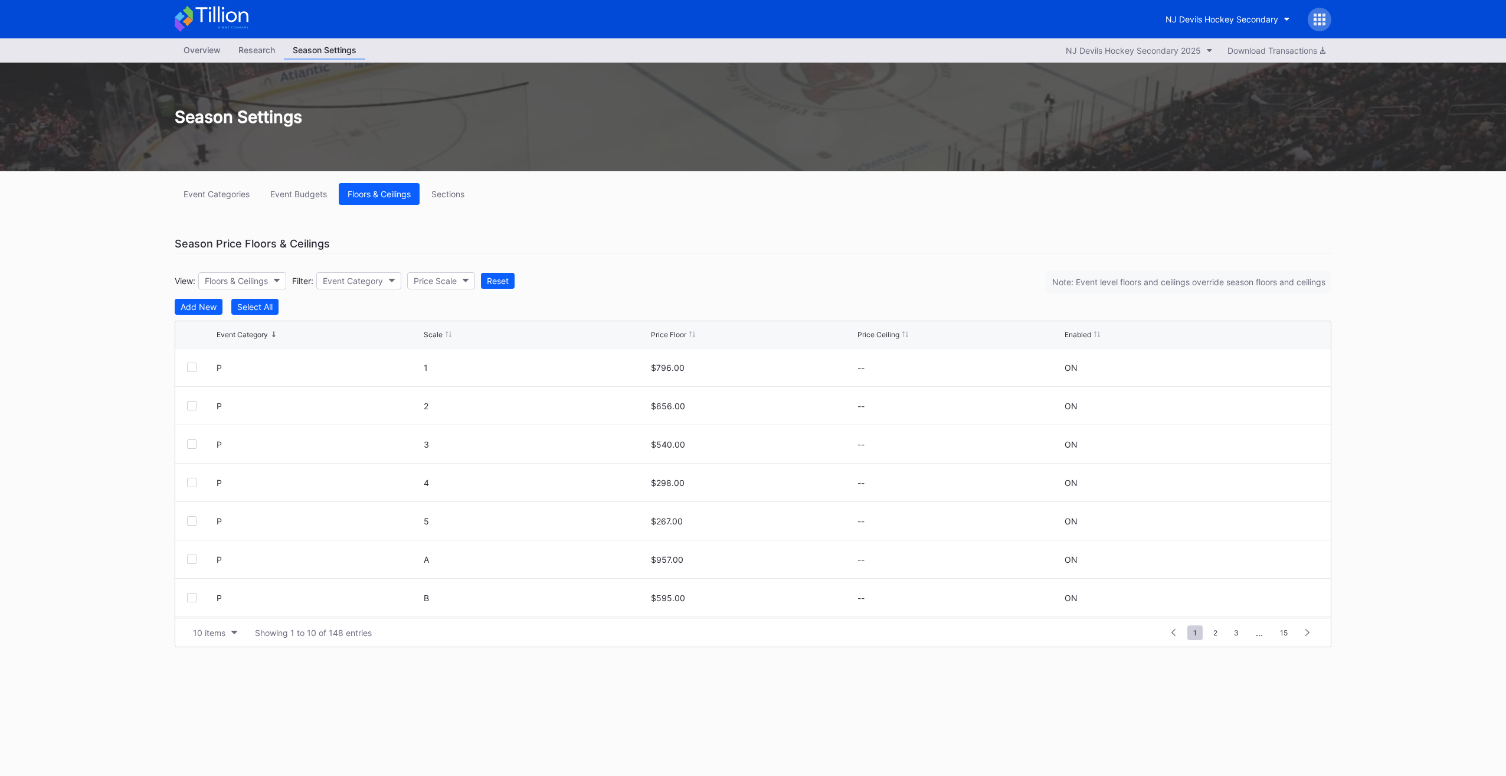
click at [259, 334] on div "Event Category" at bounding box center [242, 334] width 51 height 9
click at [252, 338] on div "Event Category Scale Price Floor Price Ceiling Enabled" at bounding box center [753, 334] width 1156 height 27
click at [246, 332] on div "Event Category" at bounding box center [242, 334] width 51 height 9
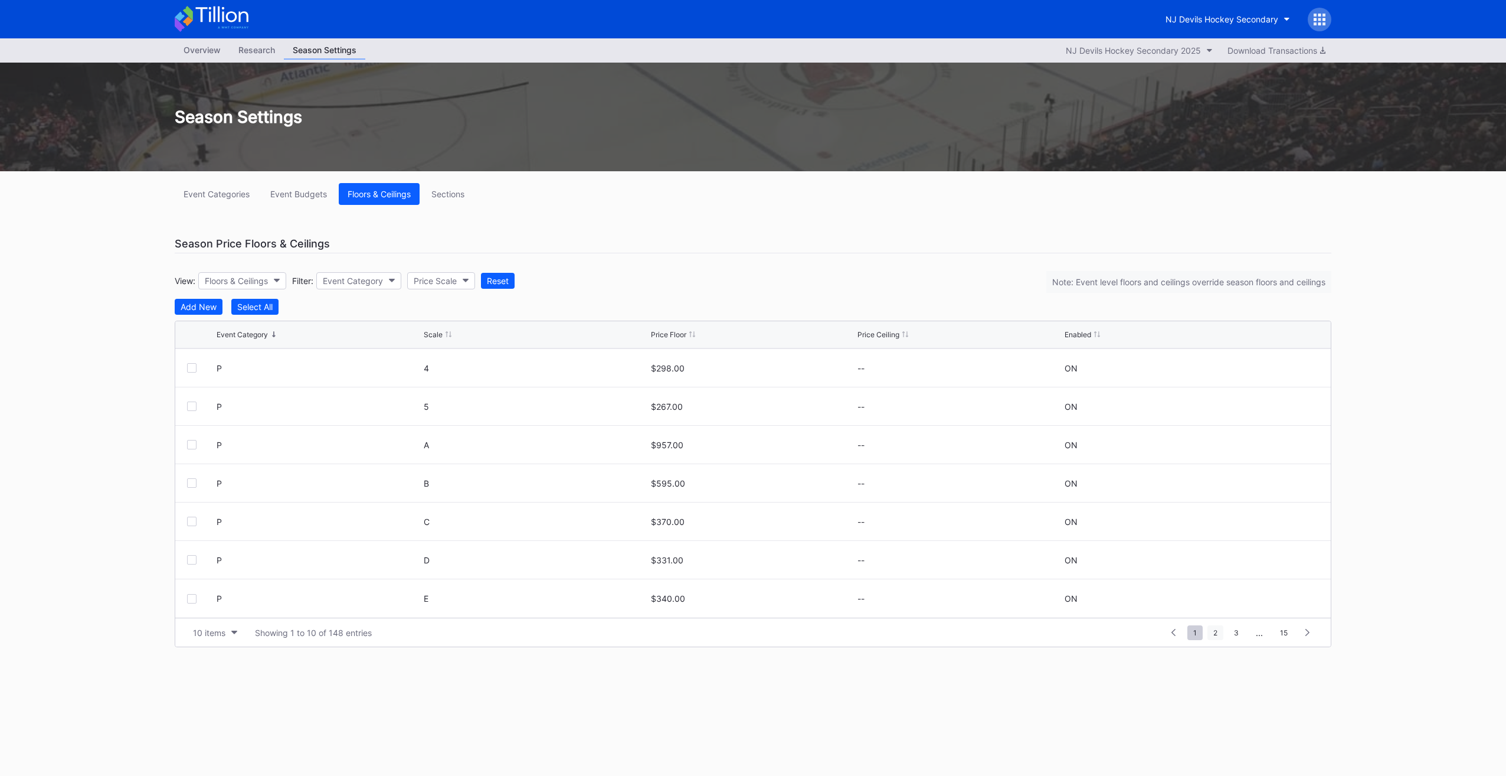
click at [1215, 634] on span "2" at bounding box center [1216, 632] width 16 height 15
click at [1215, 634] on span "3" at bounding box center [1215, 632] width 17 height 15
click at [207, 303] on div "Add New" at bounding box center [199, 307] width 36 height 10
click at [232, 367] on div "--" at bounding box center [229, 372] width 7 height 10
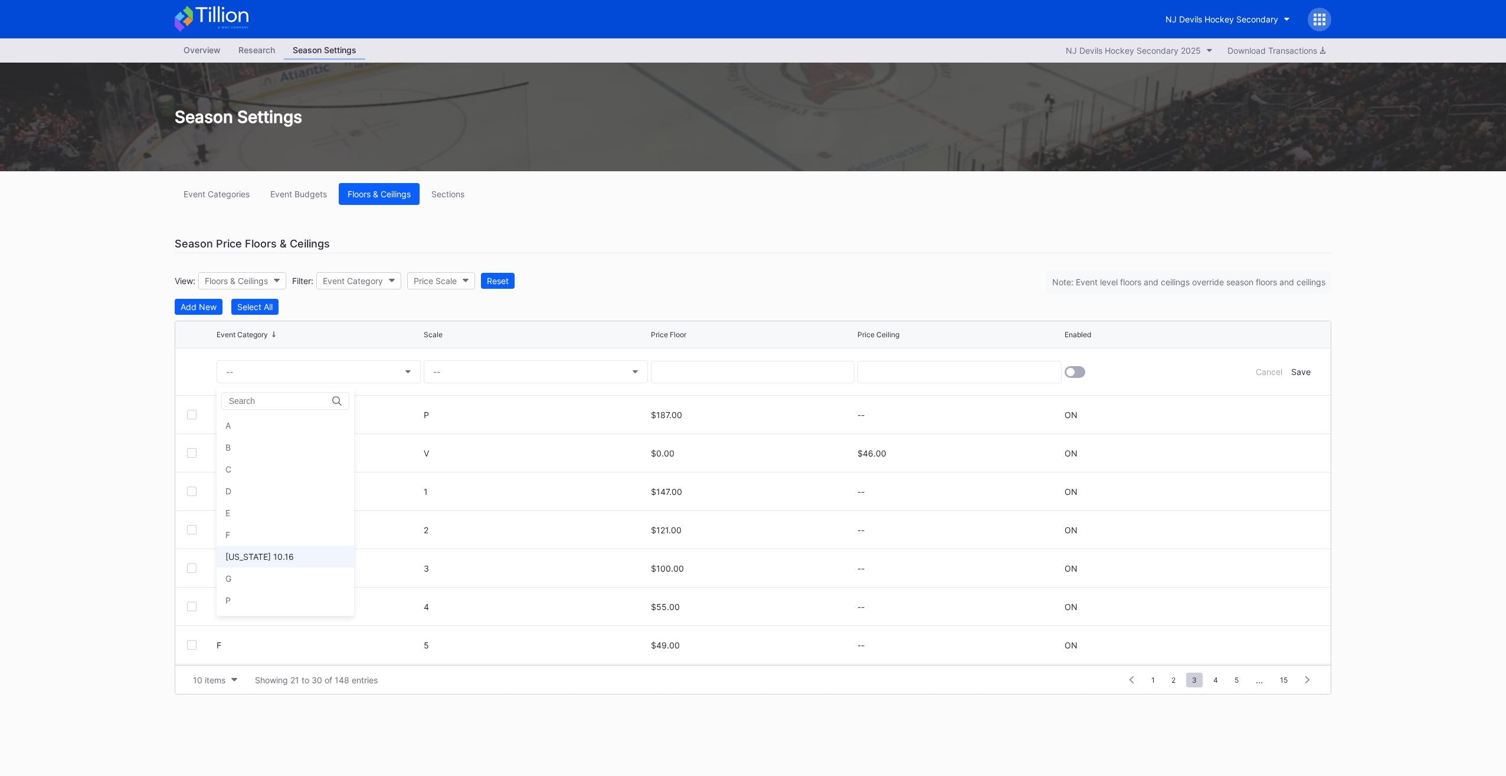
click at [277, 555] on div "Florida 10.16" at bounding box center [286, 556] width 138 height 22
click at [528, 366] on button "--" at bounding box center [536, 371] width 224 height 23
click at [477, 583] on div "1 2 3 4 5 6 A B C D E F G H I J K L M N O P Q R S T U V W X Y Z" at bounding box center [492, 530] width 138 height 233
click at [477, 586] on div "U" at bounding box center [492, 597] width 138 height 22
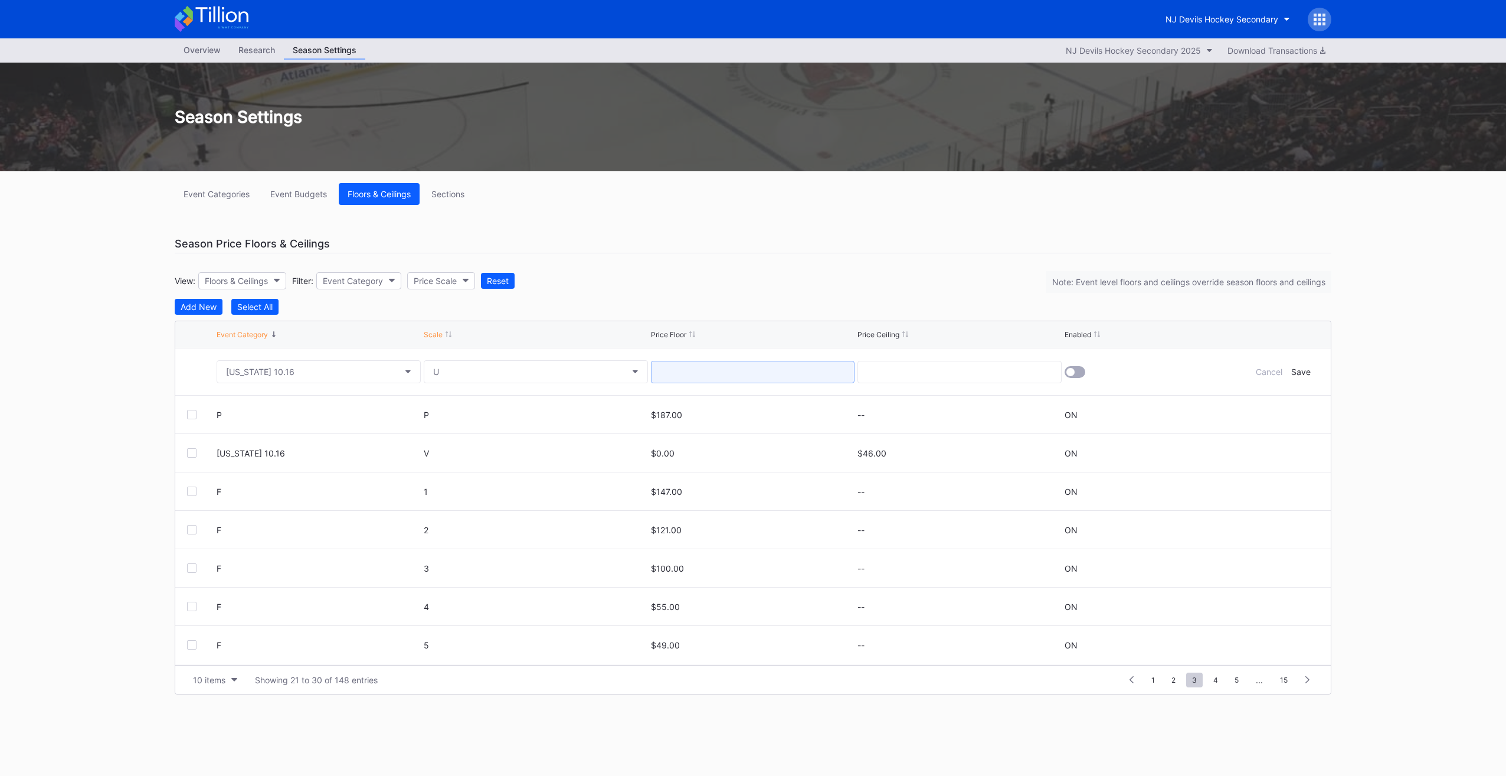
click at [739, 368] on input at bounding box center [753, 372] width 204 height 22
type input "0"
click at [887, 371] on input at bounding box center [960, 372] width 204 height 22
type input "48"
click at [1072, 368] on div at bounding box center [1071, 372] width 8 height 8
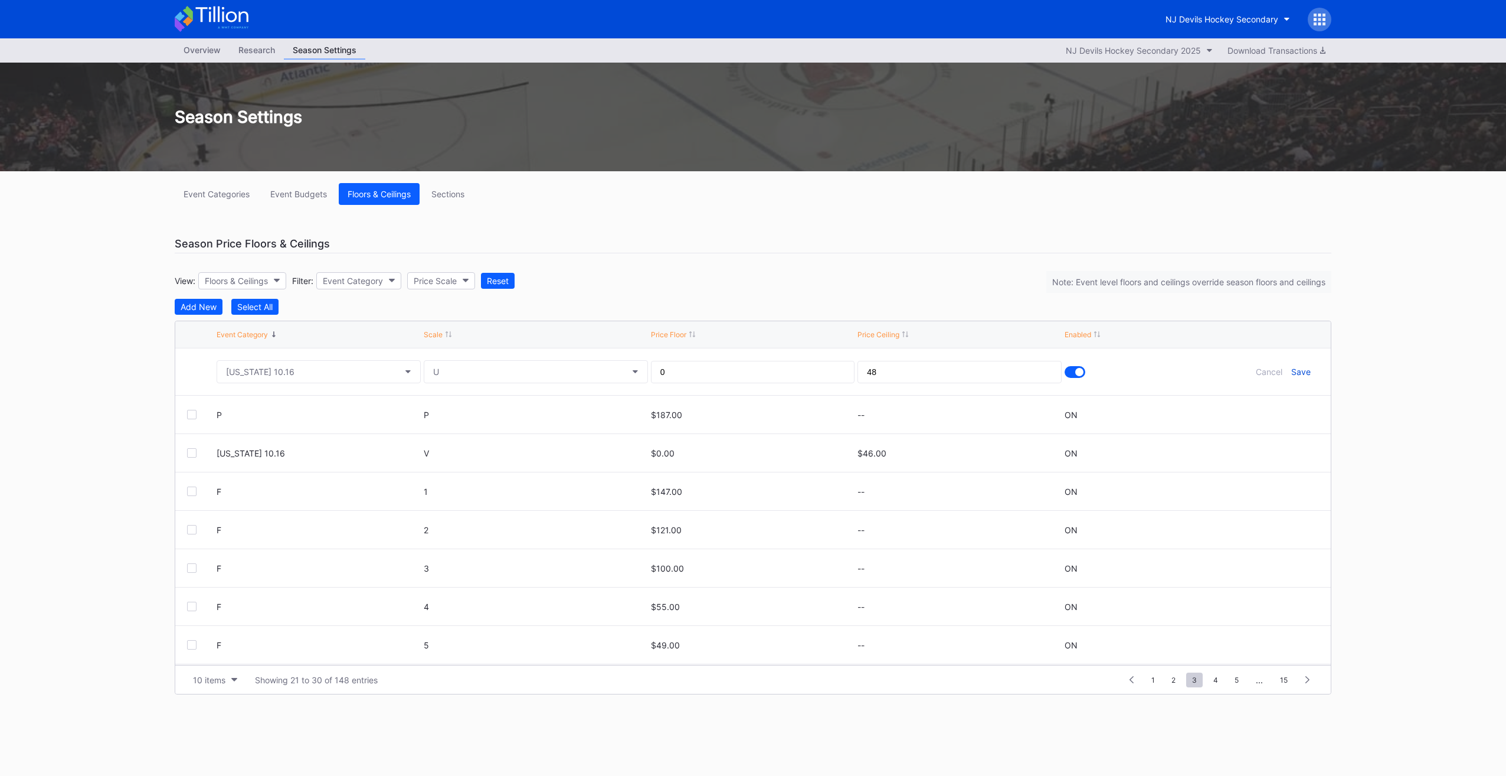
click at [1299, 368] on div "Save" at bounding box center [1300, 372] width 19 height 10
click at [208, 5] on div "NJ Devils Hockey Secondary" at bounding box center [753, 19] width 1181 height 38
click at [208, 17] on icon at bounding box center [212, 19] width 74 height 26
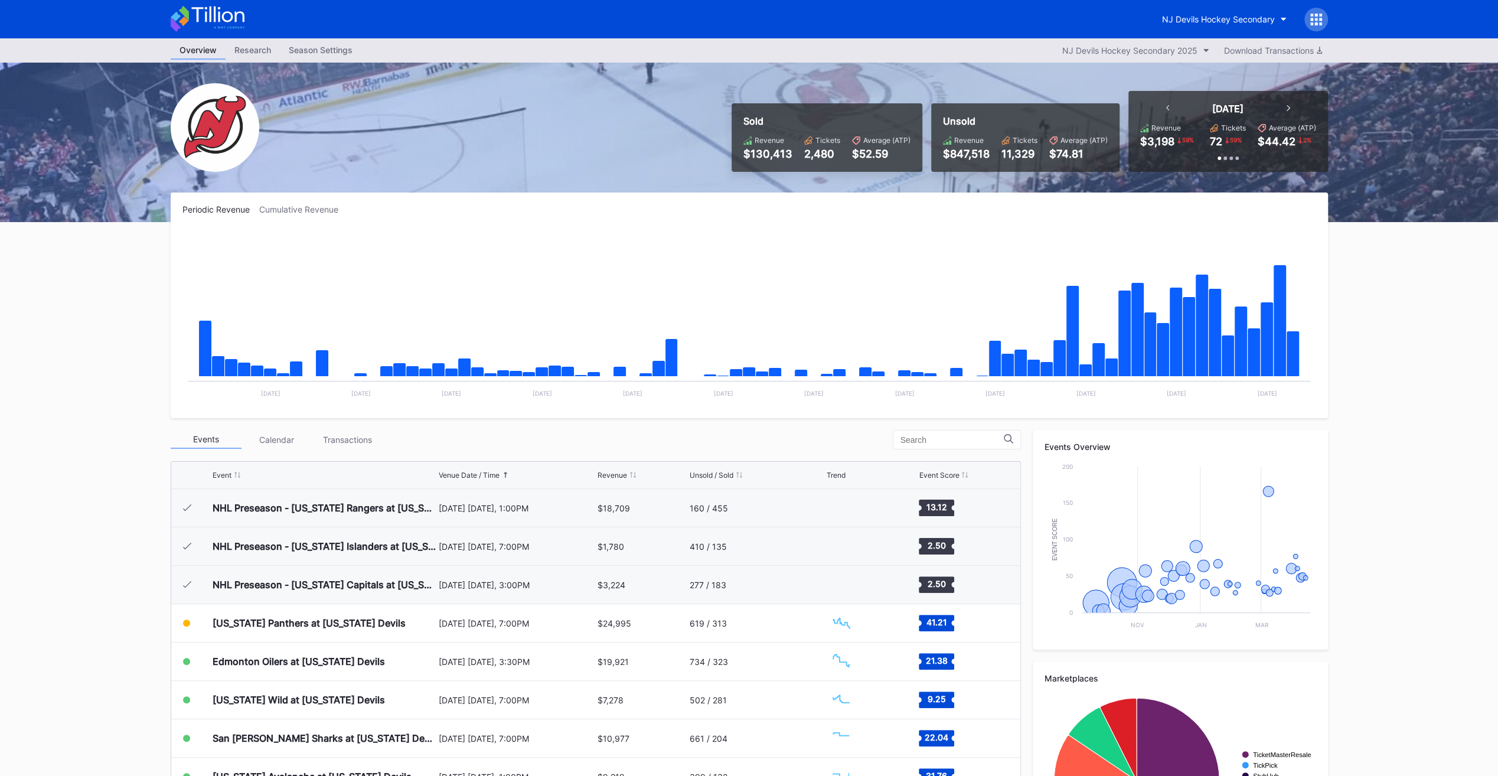
scroll to position [115, 0]
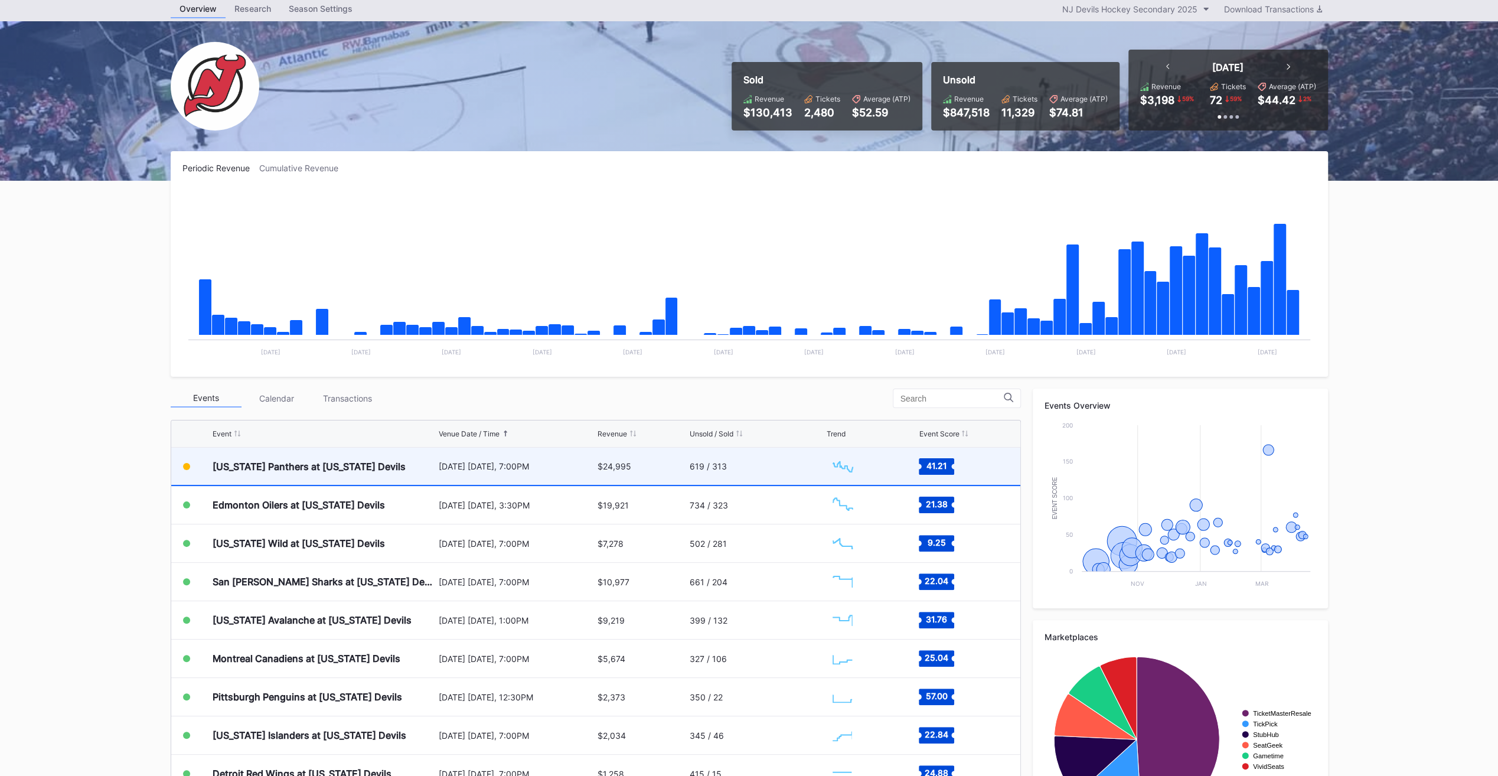
click at [320, 476] on div "[US_STATE] Panthers at [US_STATE] Devils" at bounding box center [323, 465] width 223 height 37
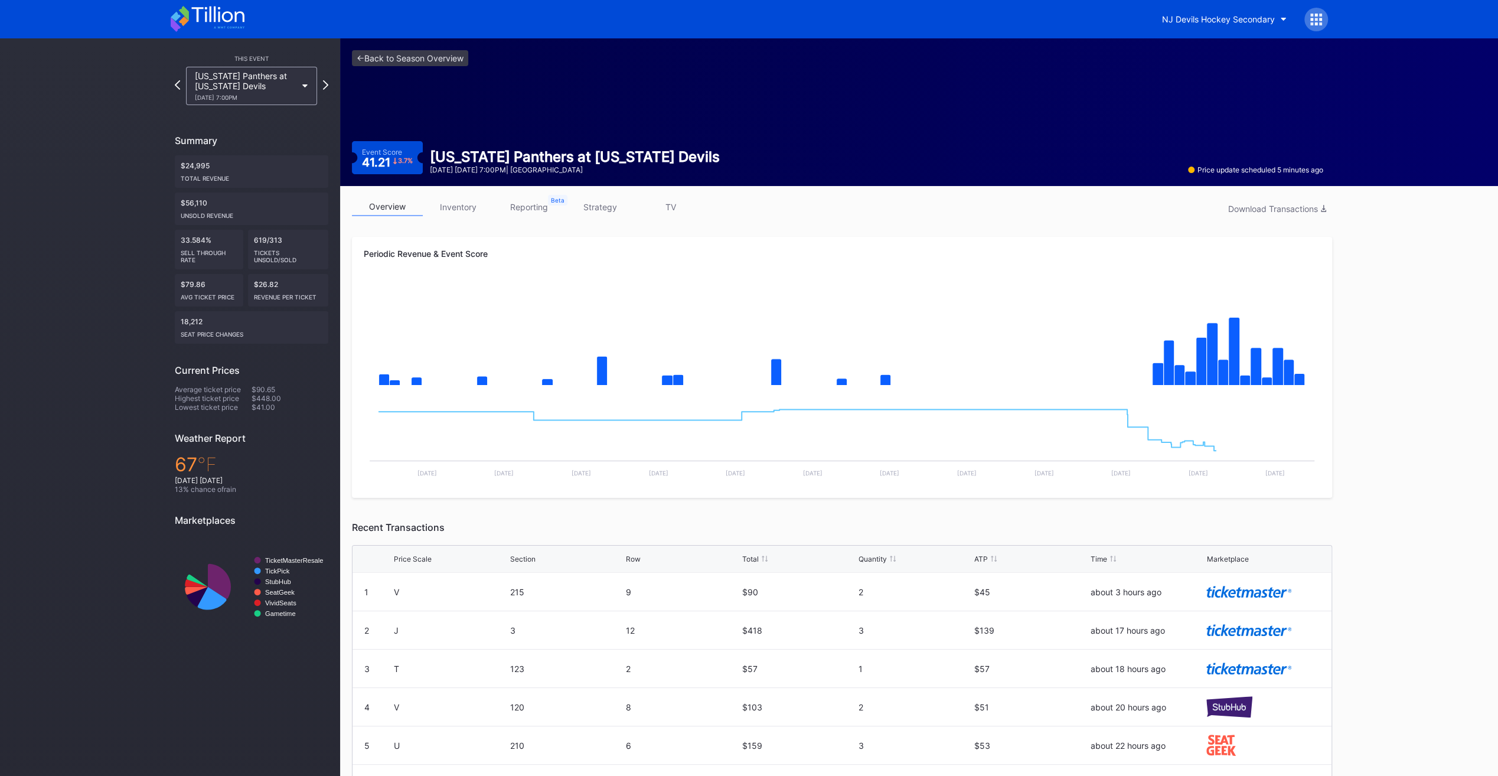
click at [446, 212] on link "inventory" at bounding box center [458, 207] width 71 height 18
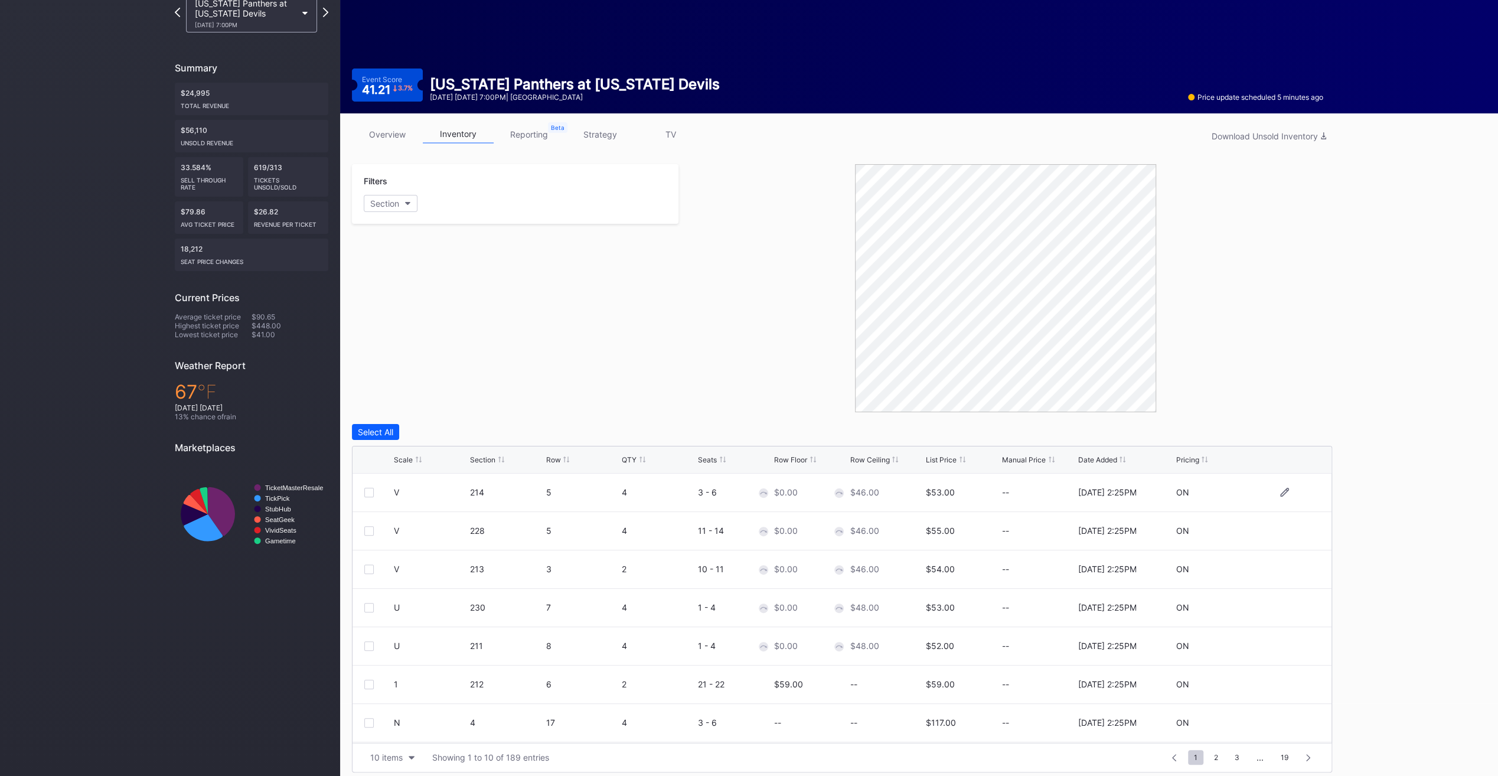
scroll to position [73, 0]
click at [406, 452] on div "Scale Section Row QTY Seats Row Floor Row Ceiling List Price Manual Price Date …" at bounding box center [841, 459] width 979 height 27
click at [407, 457] on div "Scale" at bounding box center [403, 459] width 19 height 9
click at [1234, 754] on span "3" at bounding box center [1236, 756] width 17 height 15
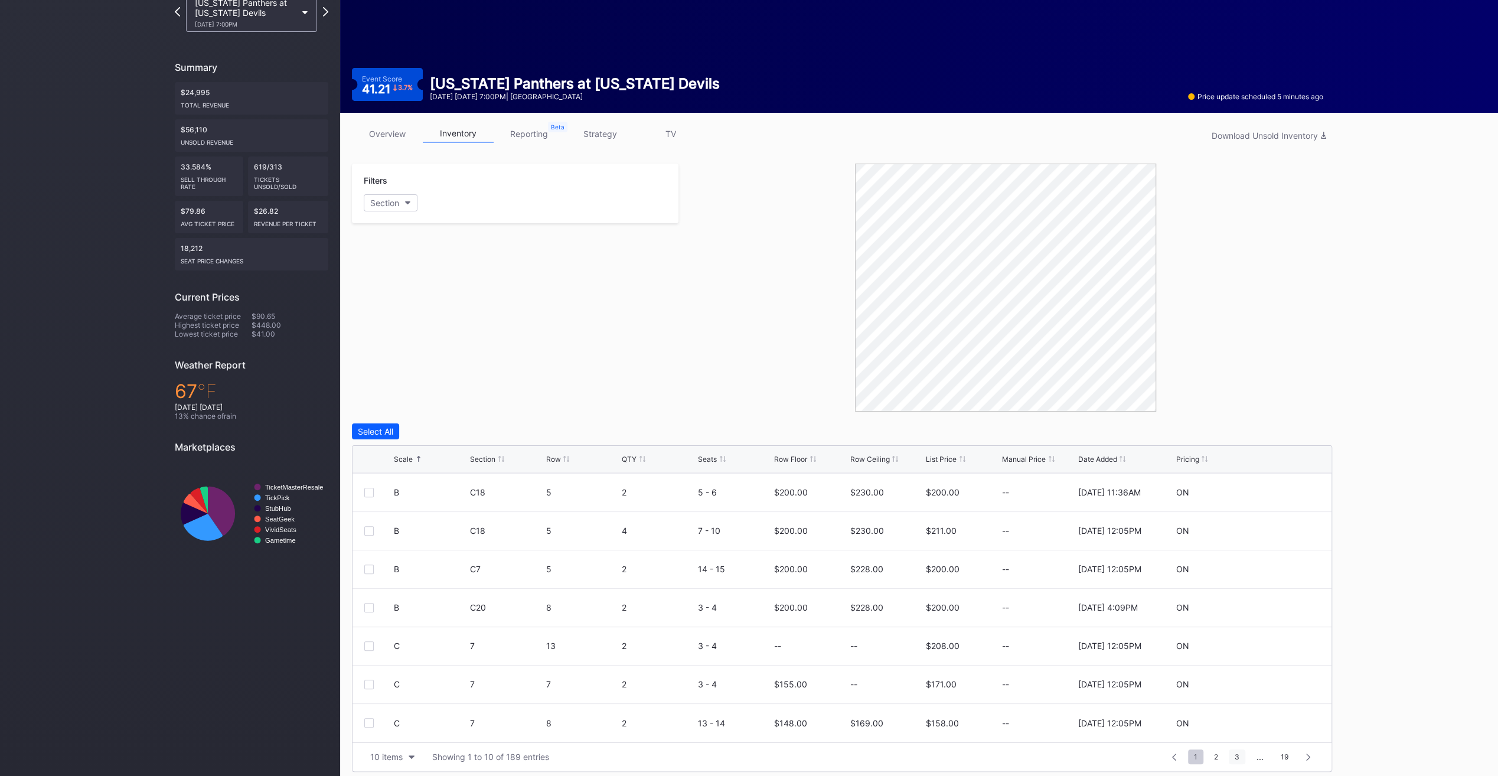
scroll to position [0, 0]
click at [1234, 754] on span "5" at bounding box center [1237, 756] width 16 height 15
click at [1280, 569] on icon at bounding box center [1284, 568] width 9 height 9
click at [869, 565] on input at bounding box center [885, 573] width 73 height 22
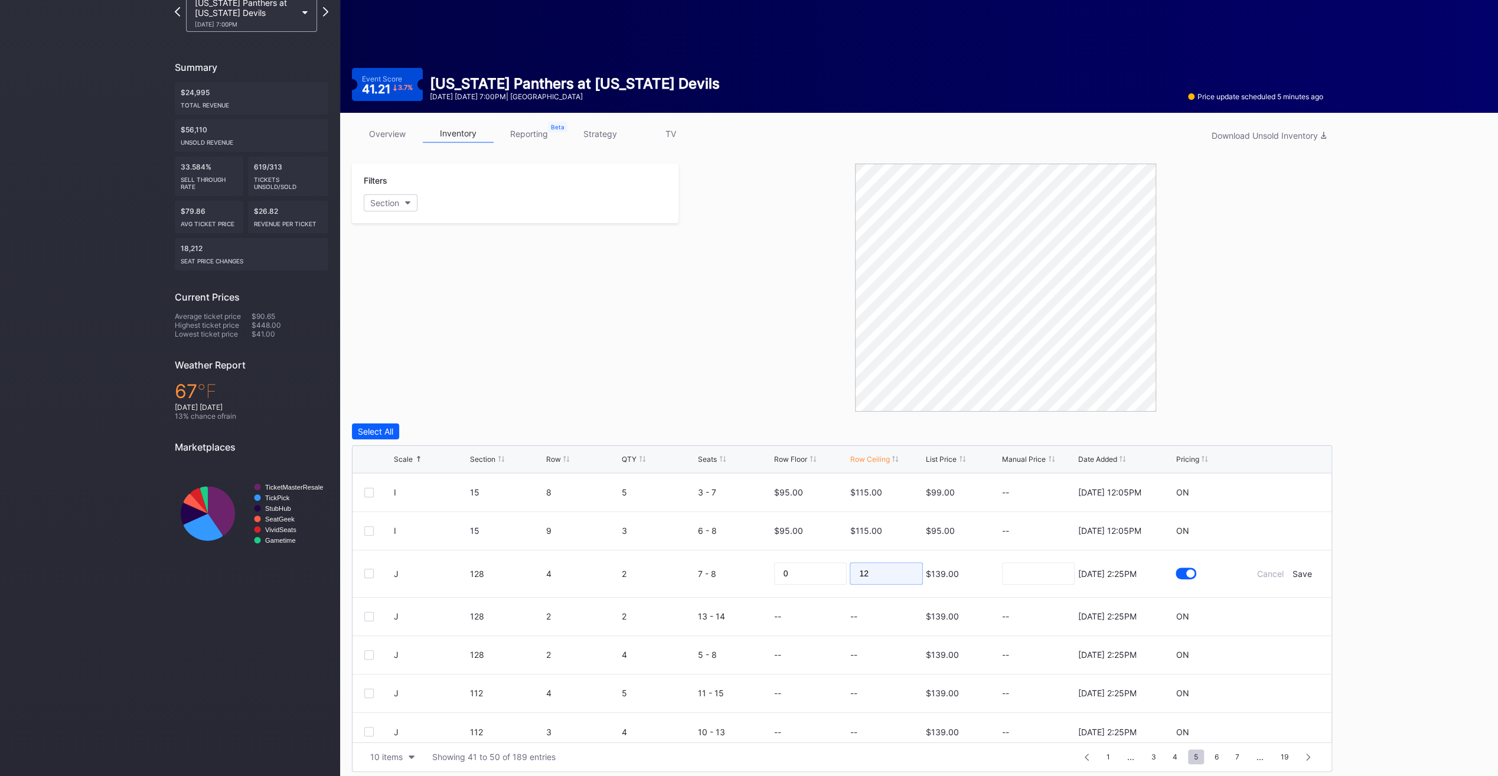
type input "120"
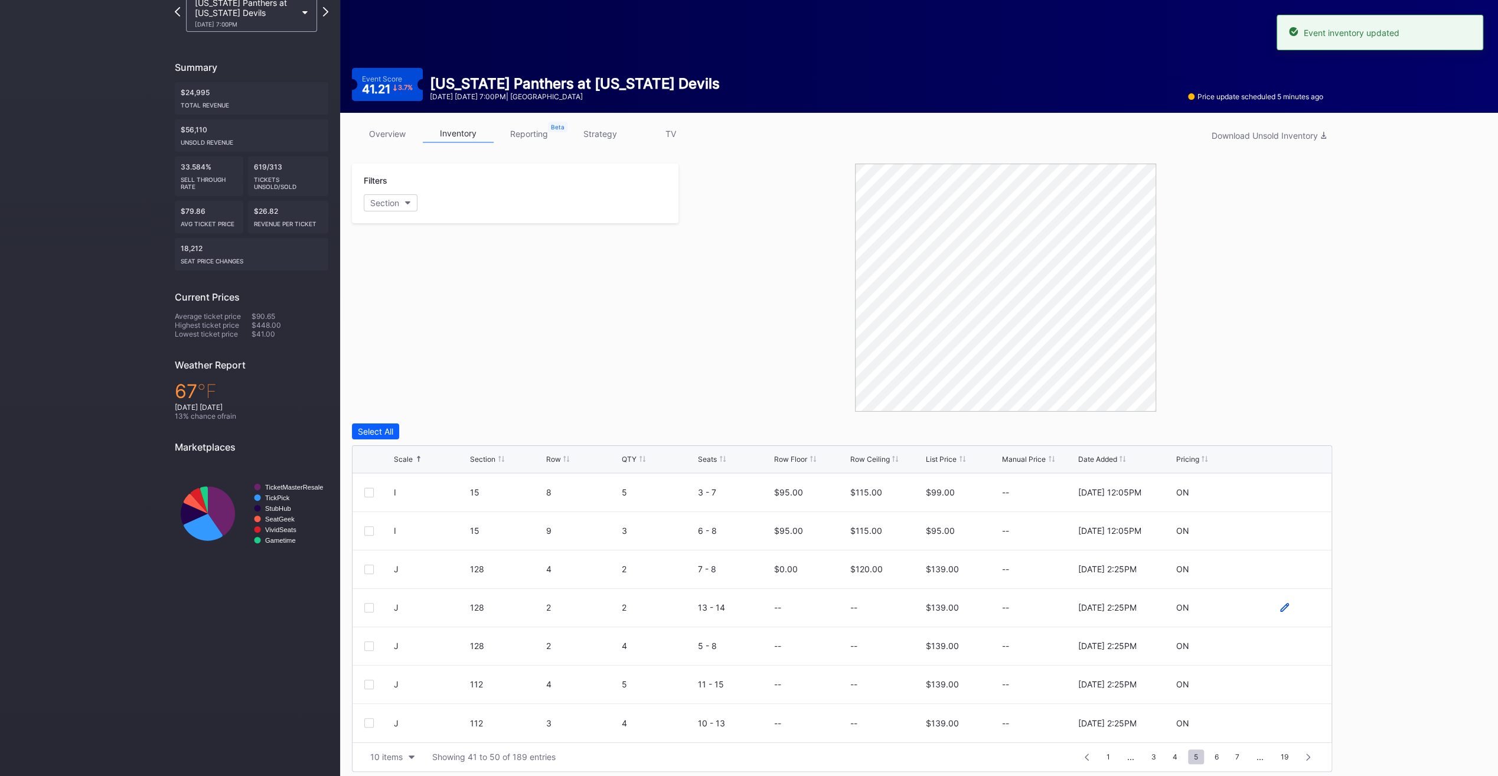
click at [1280, 606] on icon at bounding box center [1284, 607] width 9 height 9
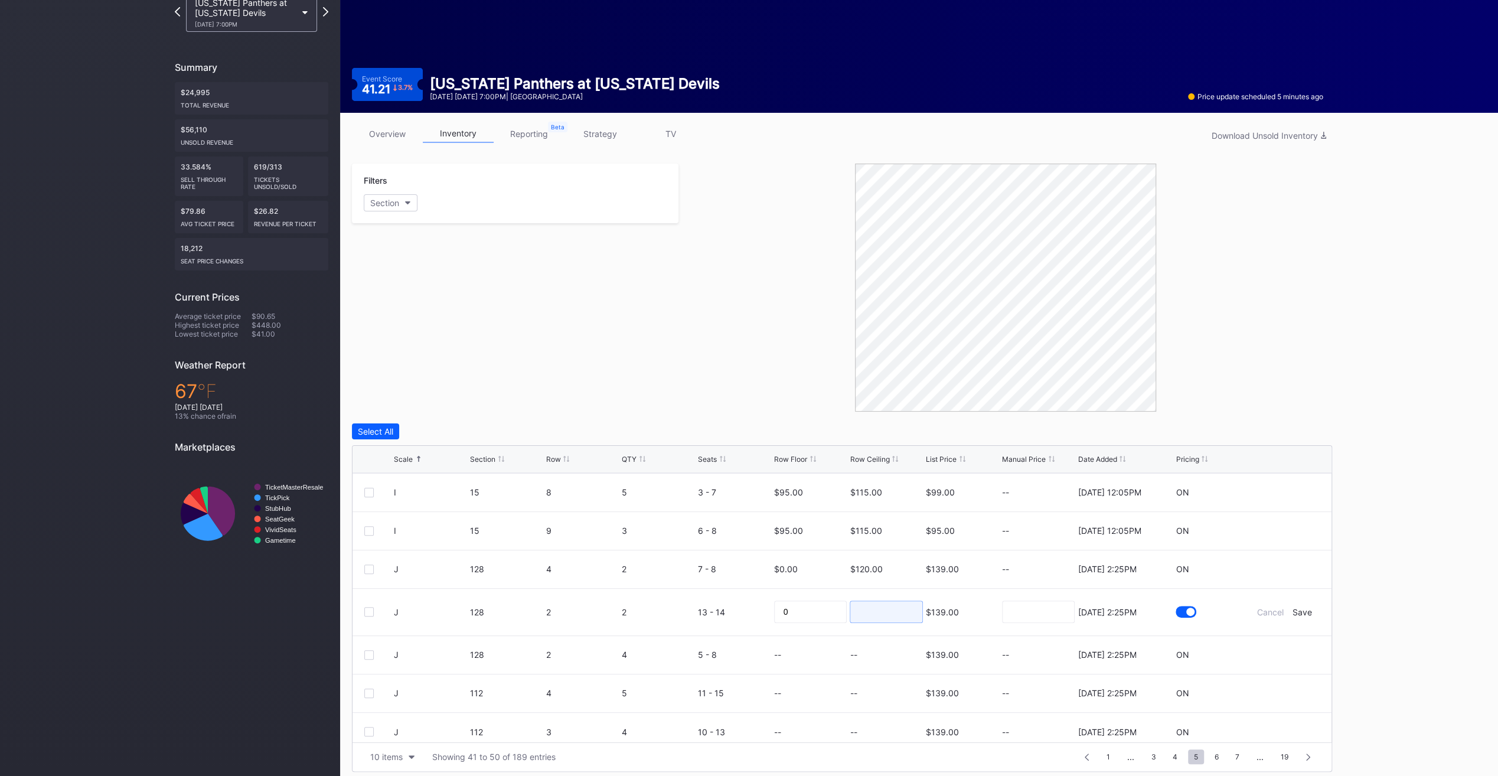
click at [880, 618] on input at bounding box center [885, 611] width 73 height 22
type input "120"
click at [1280, 645] on icon at bounding box center [1284, 645] width 9 height 9
click at [898, 650] on input at bounding box center [885, 650] width 73 height 22
type input "118"
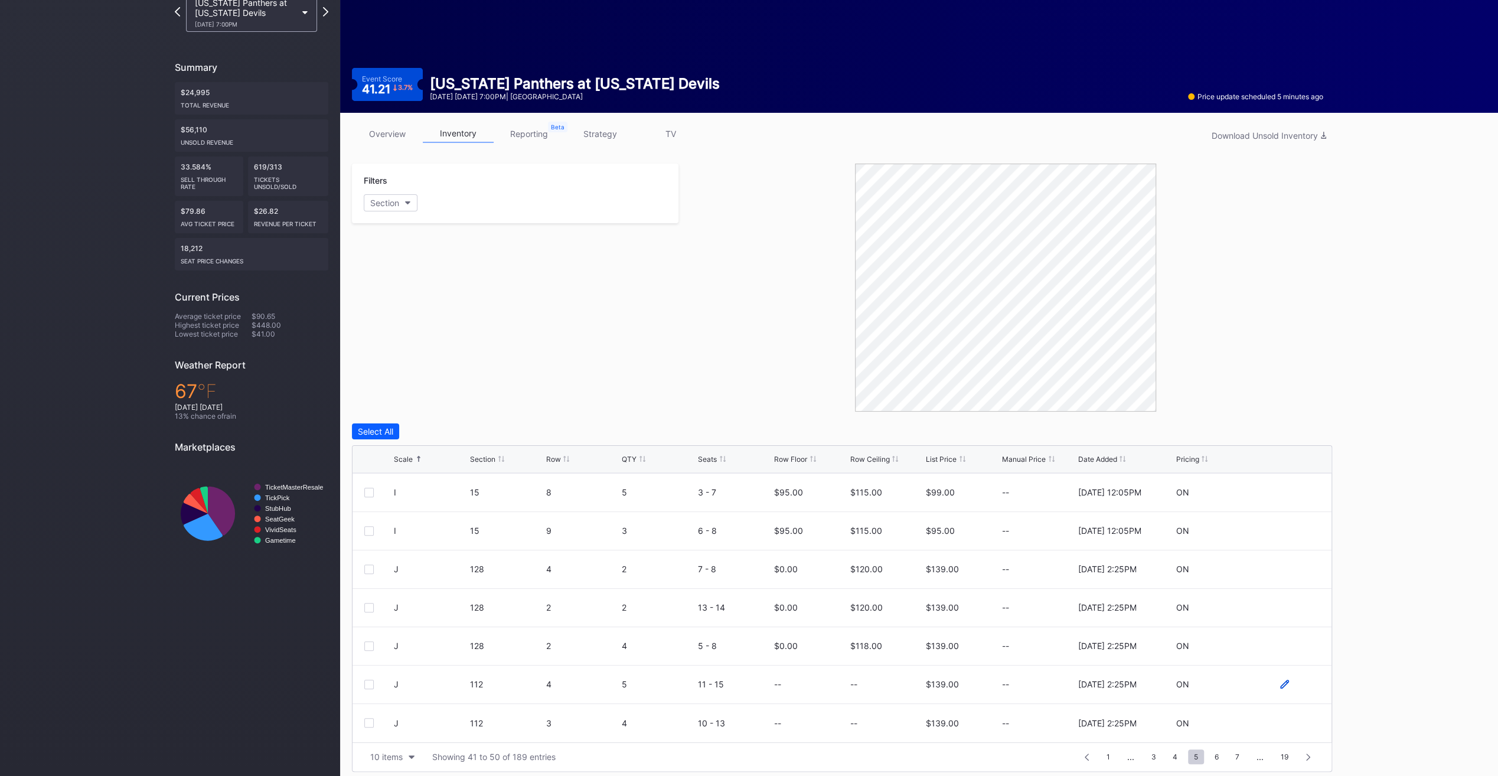
click at [1280, 679] on icon at bounding box center [1284, 683] width 9 height 9
click at [884, 691] on input at bounding box center [885, 688] width 73 height 22
type input "115"
click at [1215, 758] on span "6" at bounding box center [1216, 756] width 16 height 15
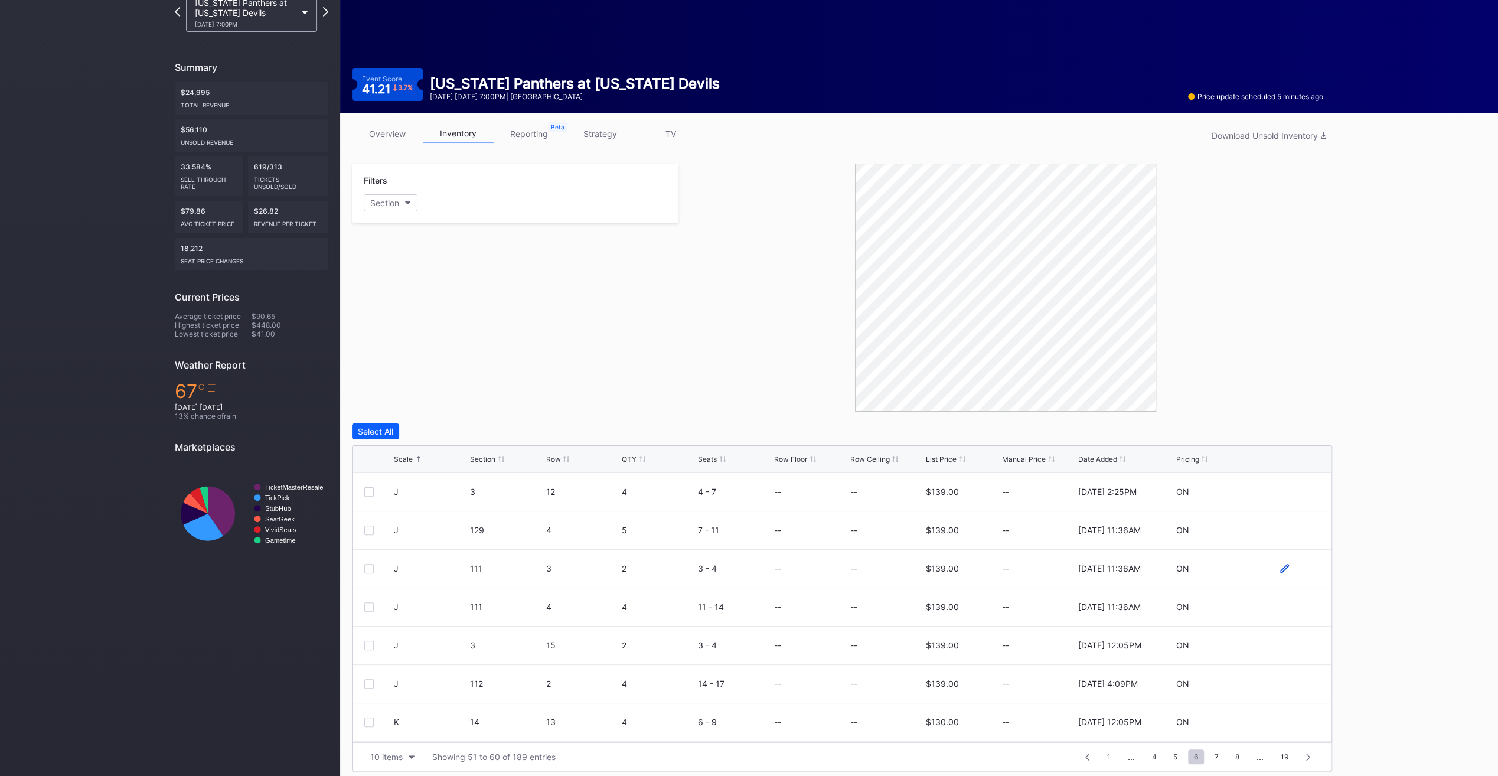
click at [1280, 568] on icon at bounding box center [1284, 568] width 9 height 9
click at [881, 565] on input at bounding box center [885, 572] width 73 height 22
type input "110"
click at [1280, 527] on icon at bounding box center [1284, 529] width 9 height 9
click at [865, 532] on input at bounding box center [885, 534] width 73 height 22
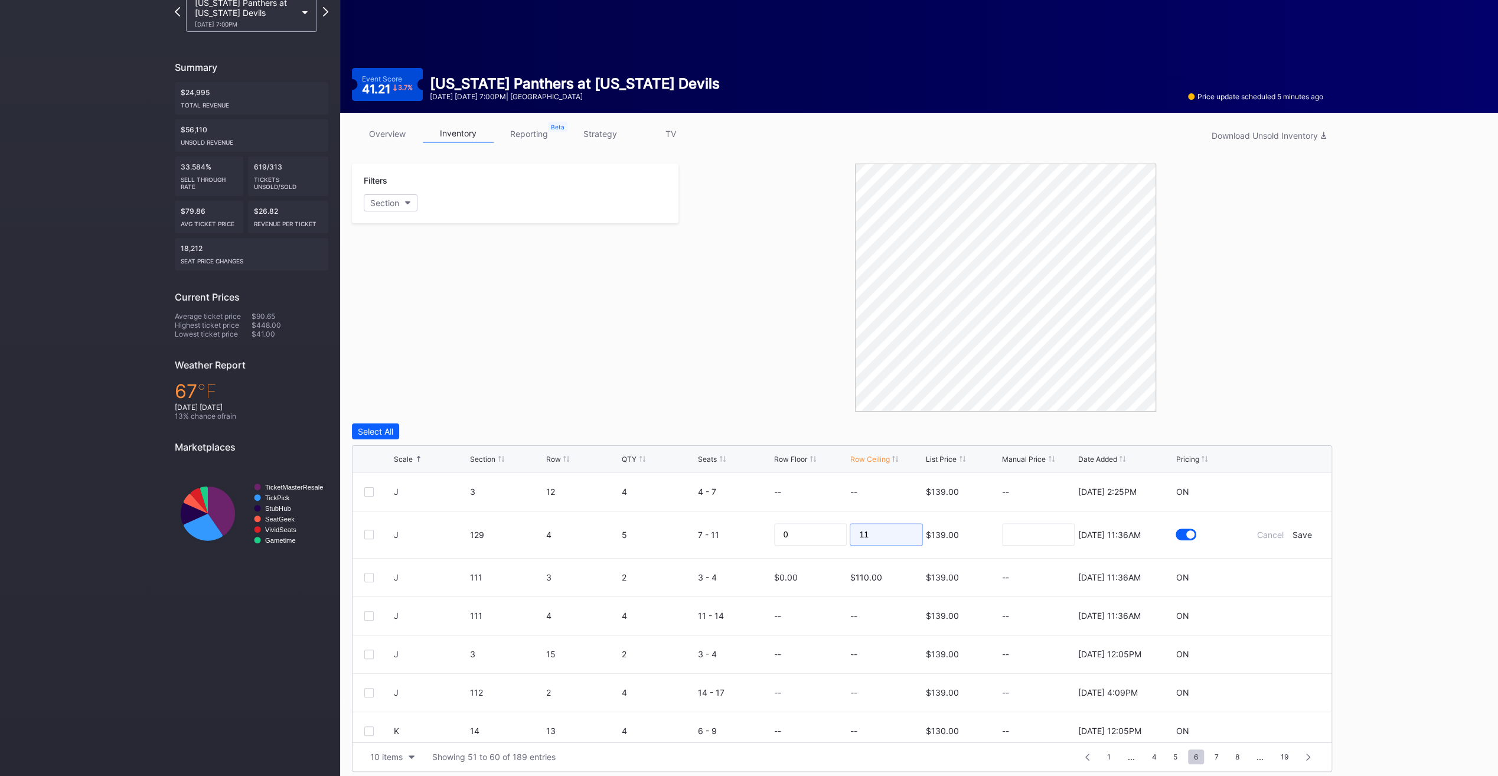
type input "111"
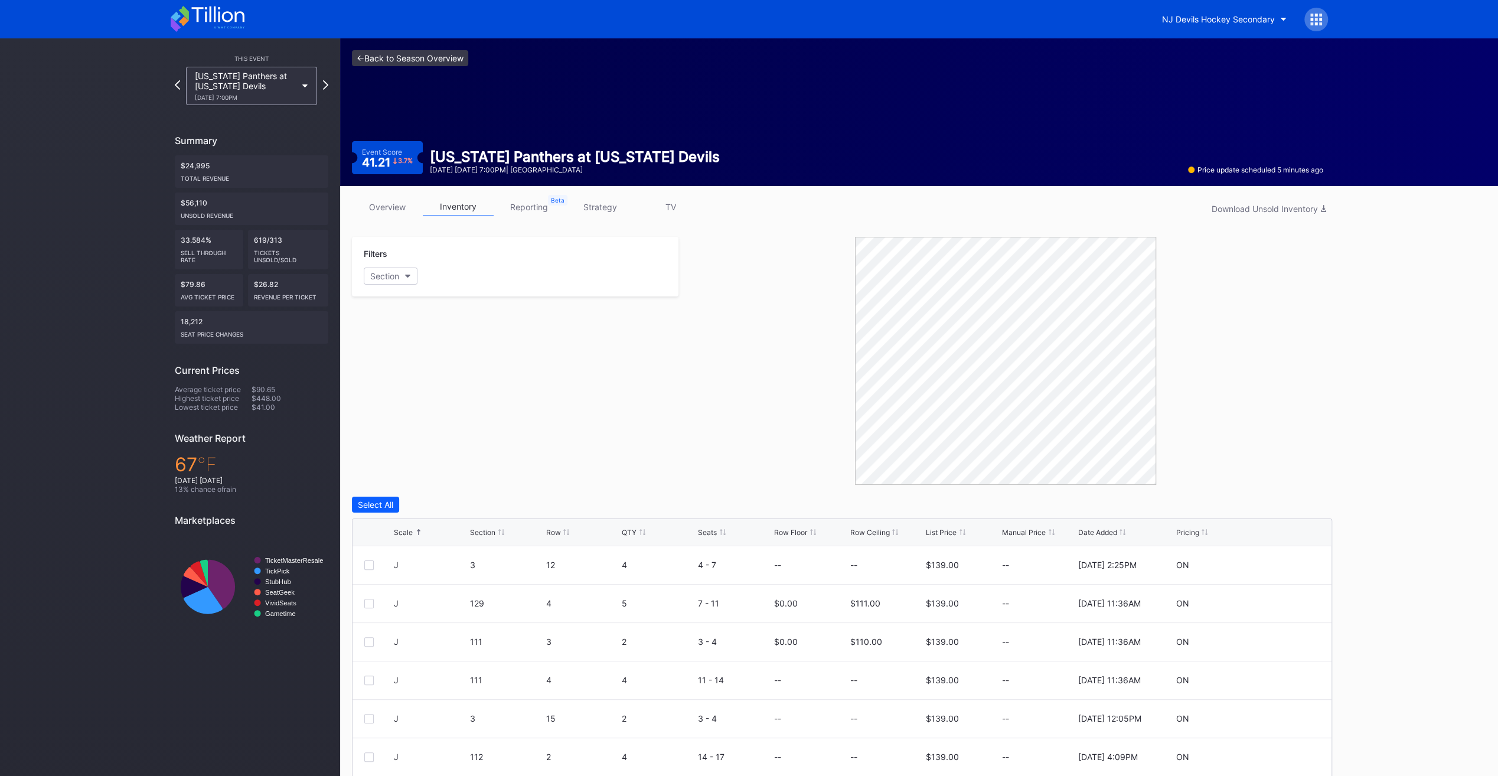
click at [394, 55] on link "<- Back to Season Overview" at bounding box center [410, 58] width 116 height 16
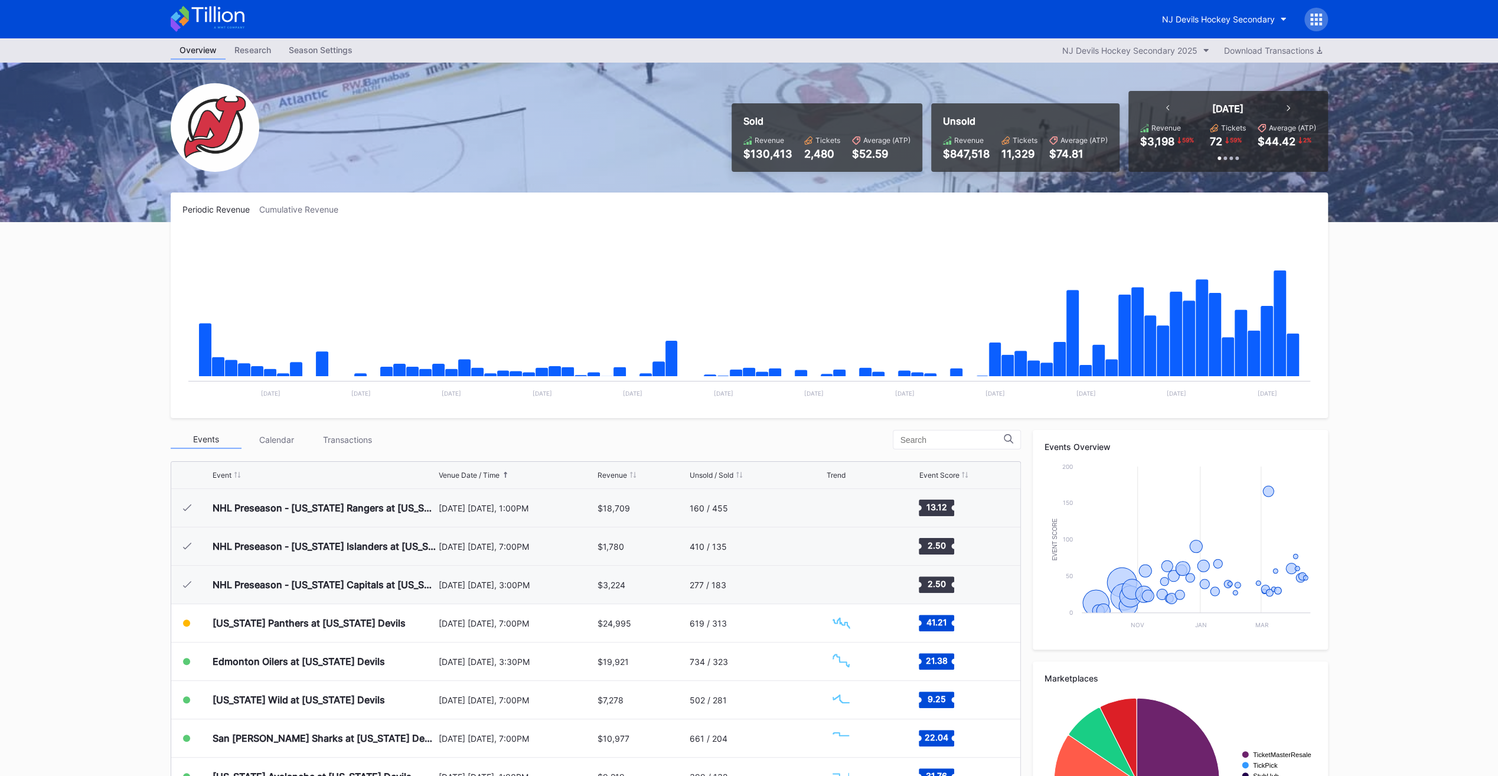
scroll to position [115, 0]
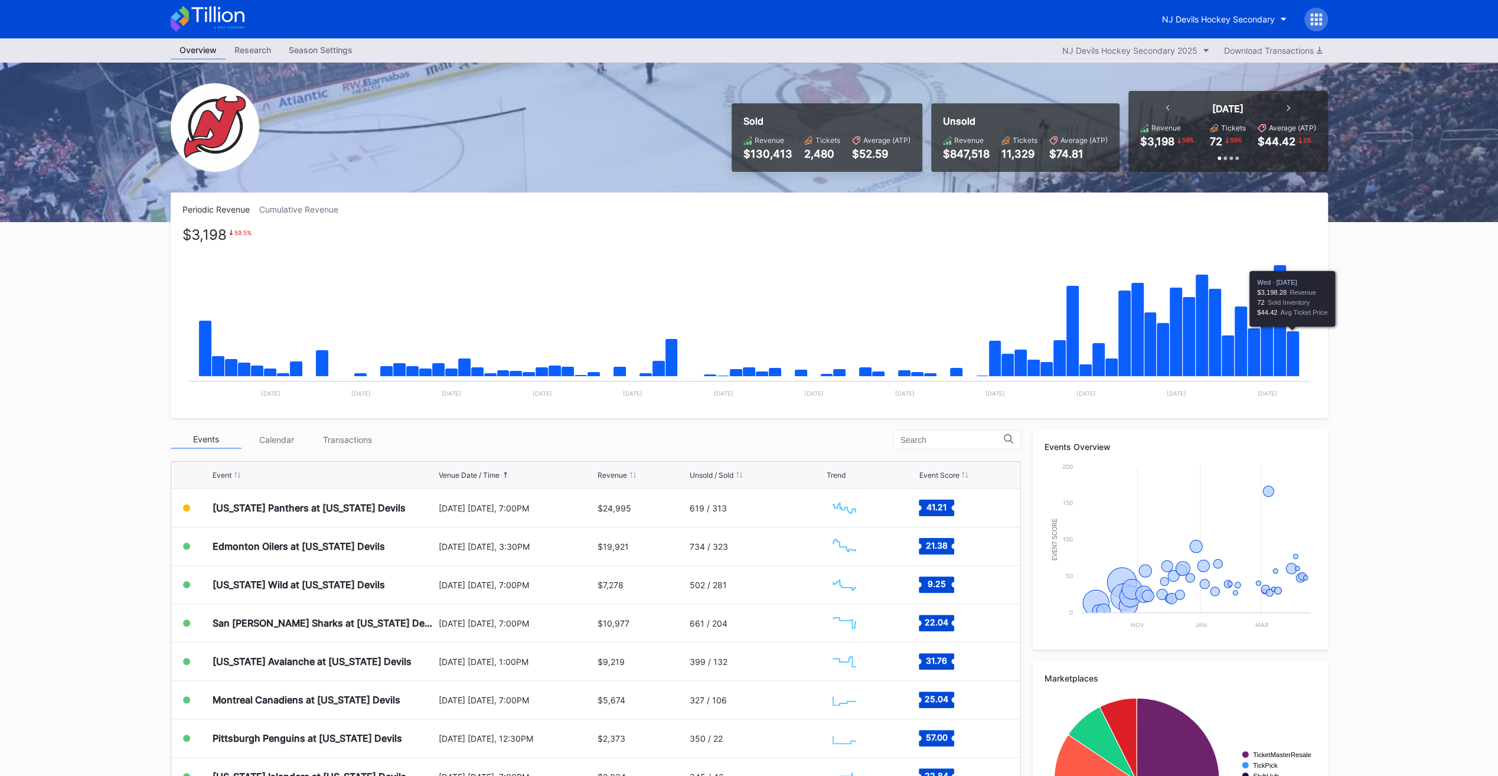
click at [1289, 360] on icon "Chart title" at bounding box center [1292, 353] width 13 height 45
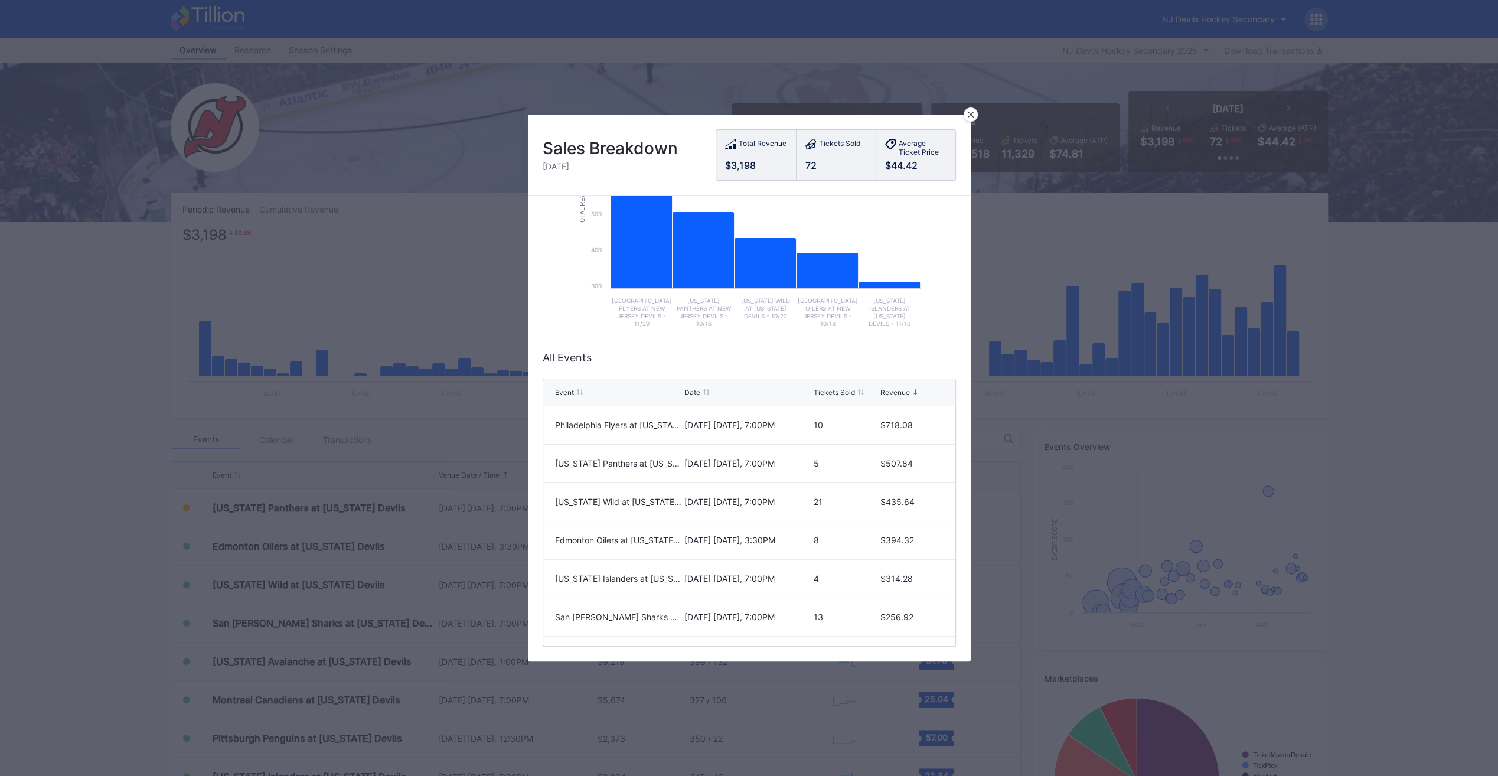
scroll to position [138, 0]
click at [962, 119] on div "Sales Breakdown Wednesday, Oct 8 Total Revenue $3,198 Tickets Sold 72 Average T…" at bounding box center [749, 155] width 443 height 81
click at [963, 119] on div "Sales Breakdown Wednesday, Oct 8 Total Revenue $3,198 Tickets Sold 72 Average T…" at bounding box center [749, 155] width 443 height 81
click at [969, 117] on icon at bounding box center [970, 115] width 6 height 6
